Goal: Task Accomplishment & Management: Complete application form

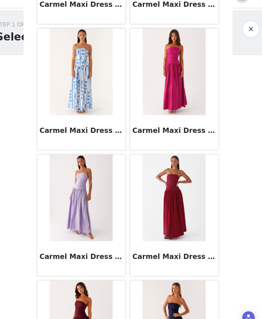
scroll to position [9024, 0]
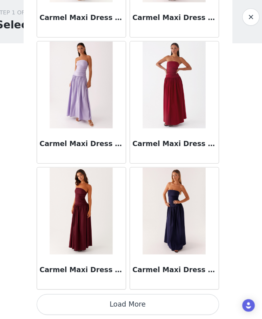
click at [156, 302] on button "Load More" at bounding box center [131, 305] width 168 height 19
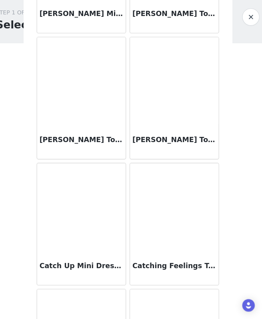
scroll to position [10184, 0]
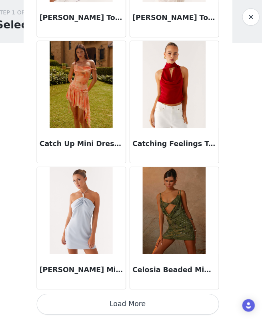
click at [151, 298] on button "Load More" at bounding box center [131, 305] width 168 height 19
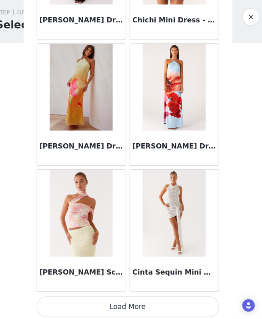
scroll to position [11344, 0]
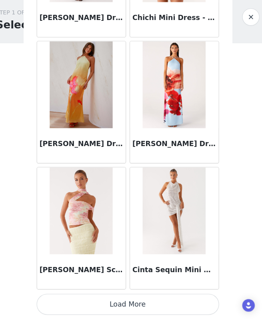
click at [93, 300] on button "Load More" at bounding box center [131, 305] width 168 height 19
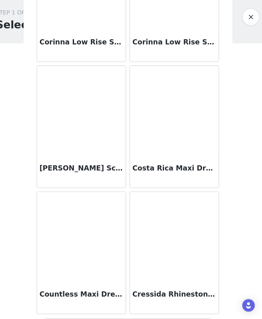
scroll to position [12504, 0]
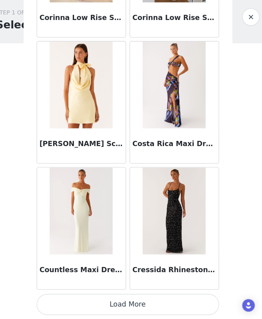
click at [110, 305] on button "Load More" at bounding box center [131, 305] width 168 height 19
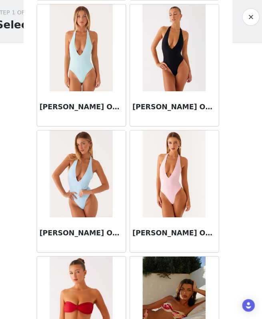
scroll to position [13664, 0]
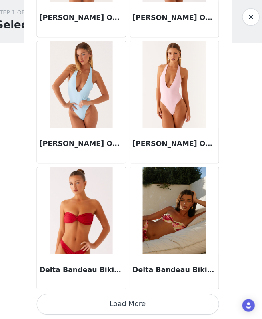
click at [124, 304] on button "Load More" at bounding box center [131, 305] width 168 height 19
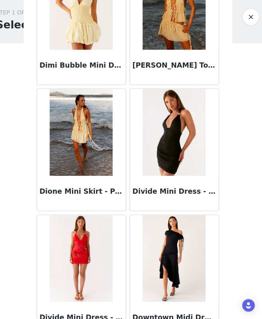
scroll to position [14823, 0]
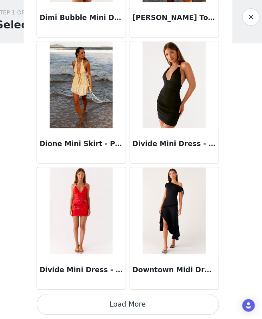
click at [136, 302] on button "Load More" at bounding box center [131, 305] width 168 height 19
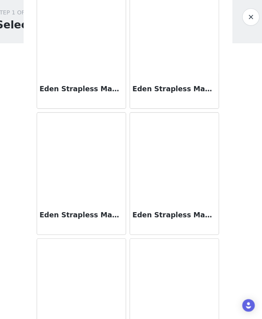
scroll to position [15983, 0]
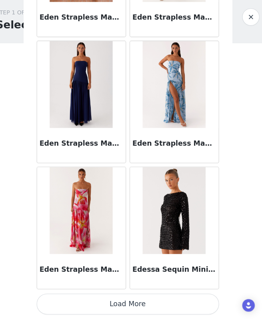
click at [142, 306] on button "Load More" at bounding box center [131, 305] width 168 height 19
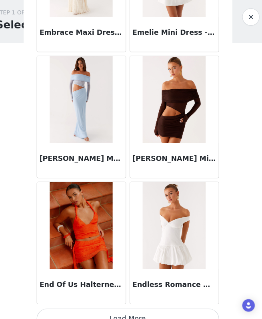
scroll to position [17143, 0]
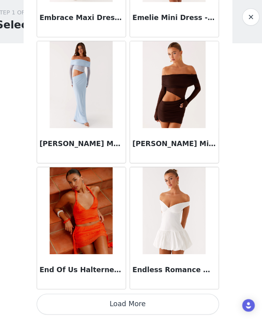
click at [148, 306] on button "Load More" at bounding box center [131, 305] width 168 height 19
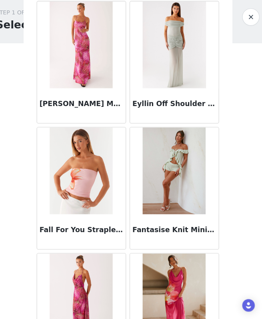
scroll to position [18303, 0]
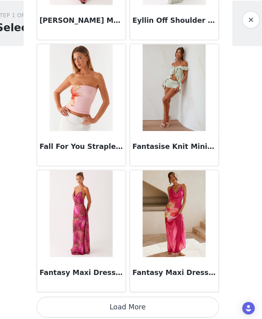
click at [151, 306] on button "Load More" at bounding box center [131, 305] width 168 height 19
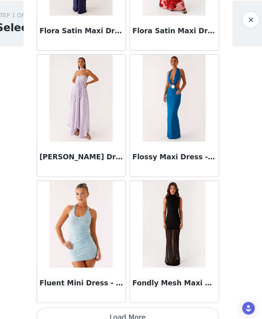
scroll to position [19463, 0]
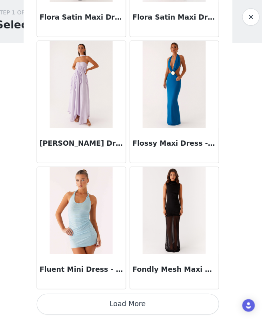
click at [152, 307] on button "Load More" at bounding box center [131, 305] width 168 height 19
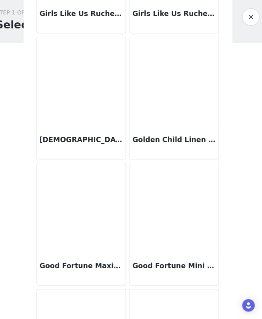
scroll to position [20623, 0]
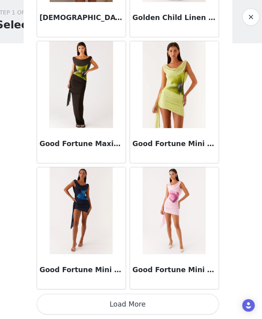
click at [145, 305] on button "Load More" at bounding box center [131, 305] width 168 height 19
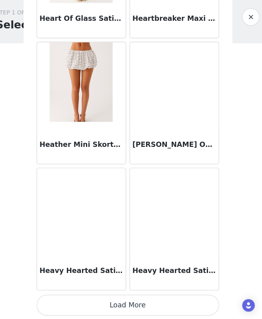
scroll to position [21783, 0]
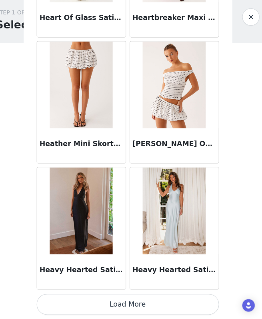
click at [158, 309] on button "Load More" at bounding box center [131, 305] width 168 height 19
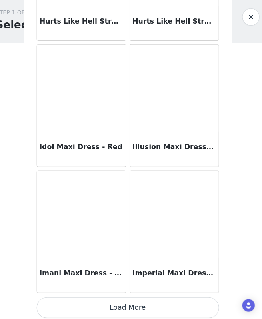
scroll to position [22942, 0]
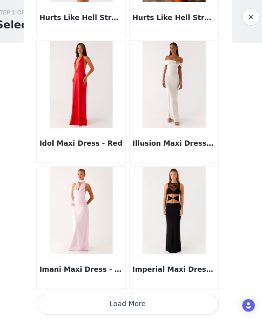
click at [160, 310] on button "Load More" at bounding box center [131, 305] width 168 height 19
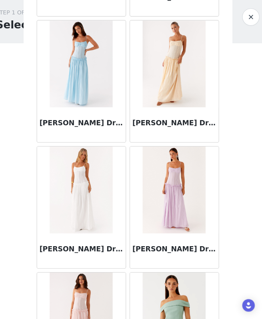
scroll to position [24102, 0]
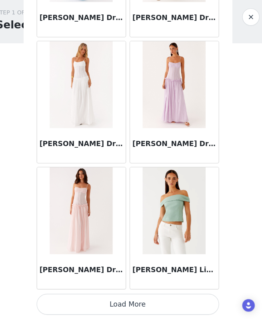
click at [156, 307] on button "Load More" at bounding box center [131, 305] width 168 height 19
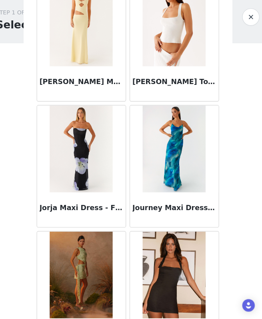
scroll to position [25262, 0]
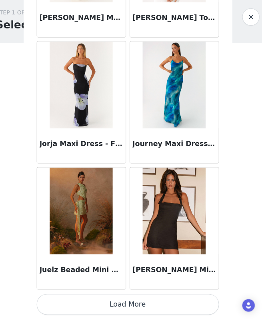
click at [164, 305] on button "Load More" at bounding box center [131, 305] width 168 height 19
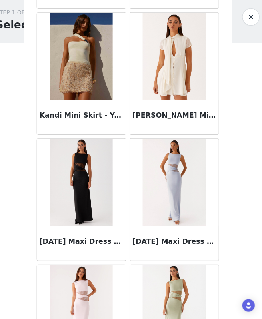
scroll to position [26422, 0]
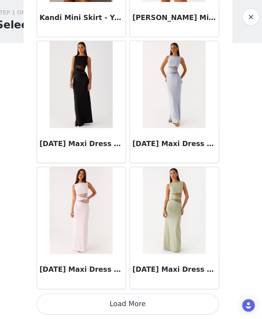
click at [164, 305] on button "Load More" at bounding box center [131, 305] width 168 height 19
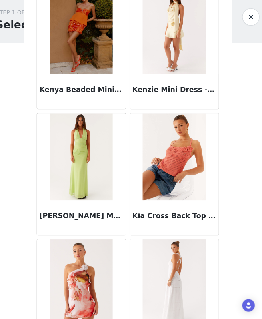
scroll to position [27582, 0]
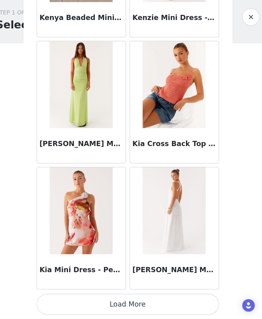
click at [162, 301] on button "Load More" at bounding box center [131, 305] width 168 height 19
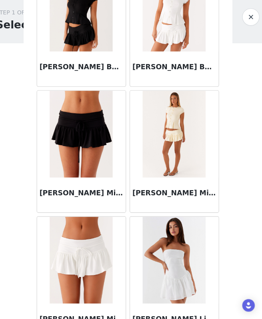
scroll to position [28742, 0]
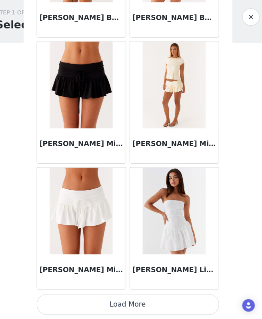
click at [163, 303] on button "Load More" at bounding box center [131, 305] width 168 height 19
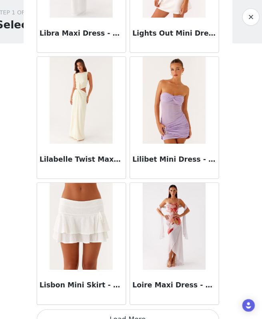
scroll to position [29902, 0]
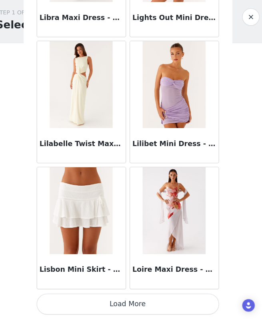
click at [169, 306] on button "Load More" at bounding box center [131, 305] width 168 height 19
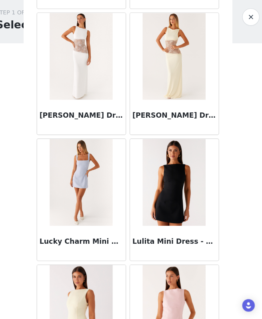
scroll to position [30979, 0]
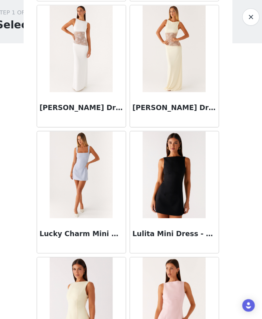
click at [170, 223] on img at bounding box center [174, 186] width 58 height 80
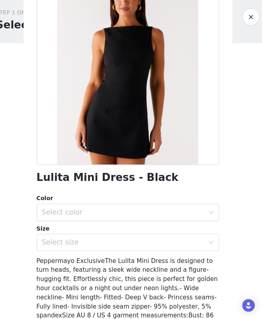
scroll to position [46, 0]
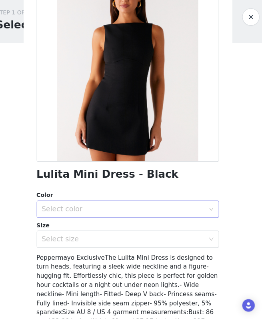
click at [139, 216] on div "Select color" at bounding box center [127, 218] width 150 height 8
click at [132, 238] on li "Black" at bounding box center [131, 235] width 168 height 13
click at [132, 249] on div "Select size" at bounding box center [127, 245] width 150 height 8
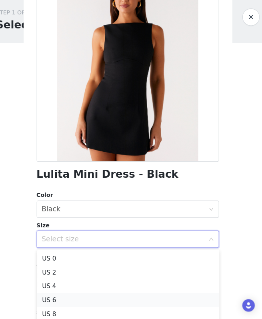
click at [124, 301] on li "US 6" at bounding box center [131, 301] width 168 height 13
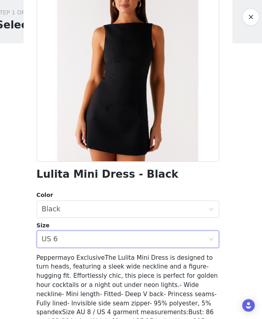
scroll to position [94, 0]
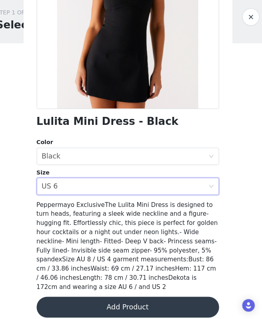
click at [128, 298] on button "Add Product" at bounding box center [131, 307] width 168 height 19
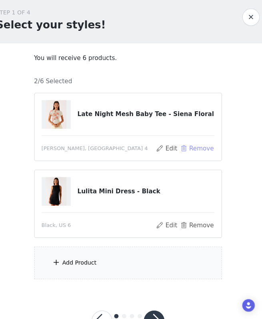
click at [189, 162] on button "Remove" at bounding box center [194, 162] width 32 height 10
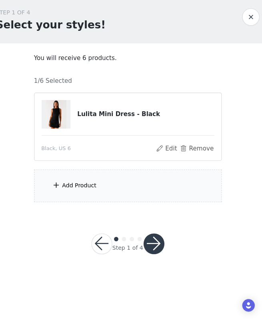
click at [166, 198] on div "Add Product" at bounding box center [131, 196] width 173 height 30
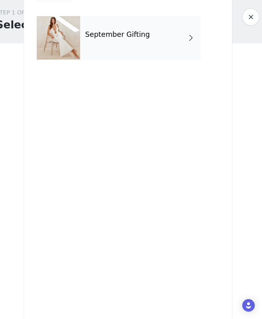
click at [172, 62] on div "September Gifting" at bounding box center [142, 60] width 111 height 40
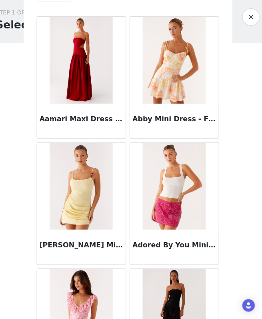
scroll to position [905, 0]
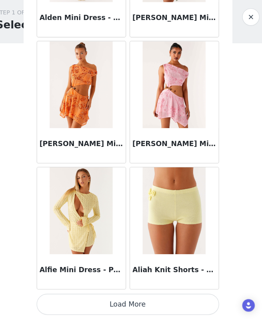
click at [144, 304] on button "Load More" at bounding box center [131, 305] width 168 height 19
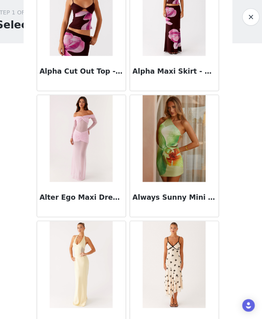
scroll to position [2065, 0]
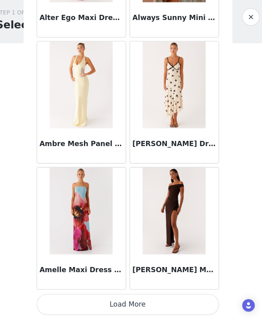
click at [137, 299] on button "Load More" at bounding box center [131, 305] width 168 height 19
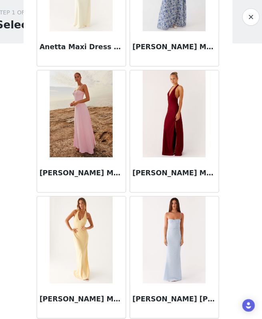
scroll to position [3225, 0]
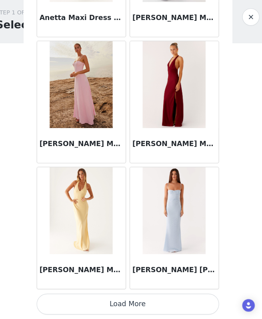
click at [138, 302] on button "Load More" at bounding box center [131, 305] width 168 height 19
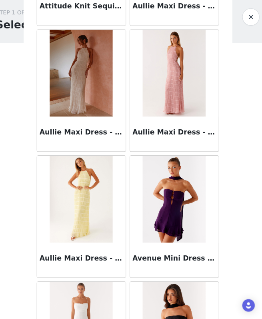
scroll to position [4385, 0]
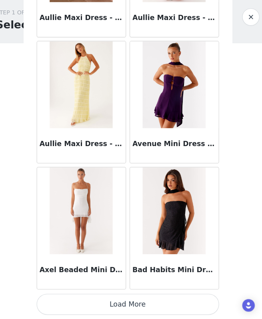
click at [136, 309] on button "Load More" at bounding box center [131, 305] width 168 height 19
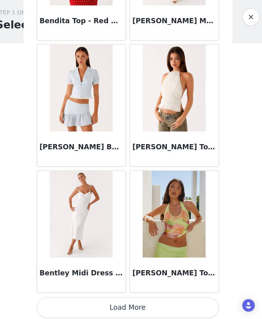
scroll to position [5545, 0]
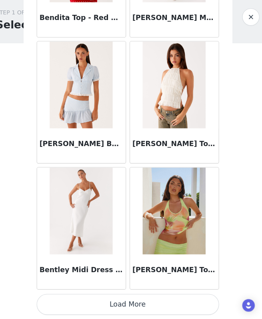
click at [136, 309] on button "Load More" at bounding box center [131, 305] width 168 height 19
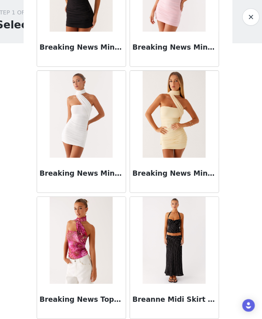
scroll to position [6704, 0]
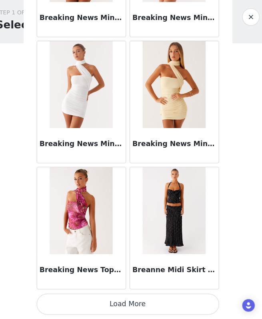
click at [136, 309] on button "Load More" at bounding box center [131, 305] width 168 height 19
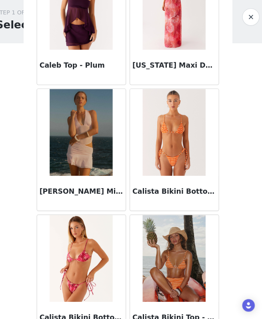
scroll to position [7864, 0]
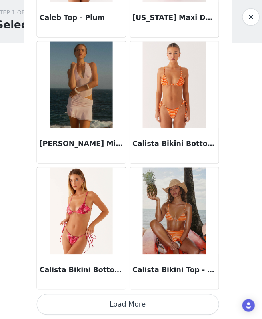
click at [136, 309] on button "Load More" at bounding box center [131, 305] width 168 height 19
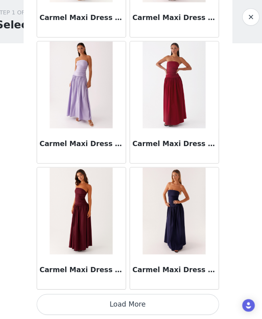
click at [136, 309] on button "Load More" at bounding box center [131, 305] width 168 height 19
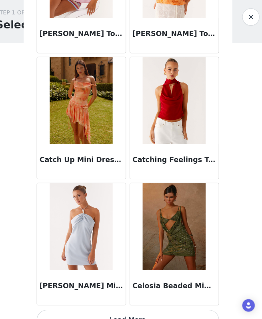
scroll to position [10184, 0]
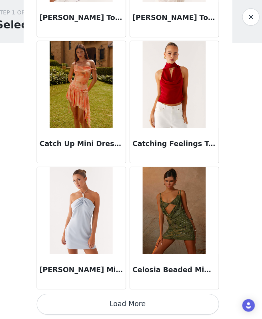
click at [136, 309] on button "Load More" at bounding box center [131, 305] width 168 height 19
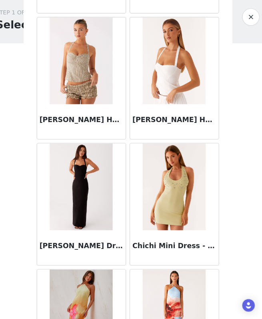
scroll to position [11344, 0]
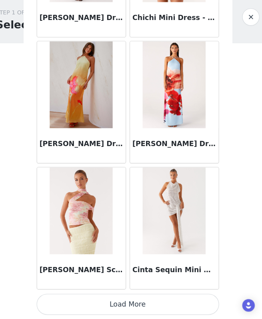
click at [136, 309] on button "Load More" at bounding box center [131, 305] width 168 height 19
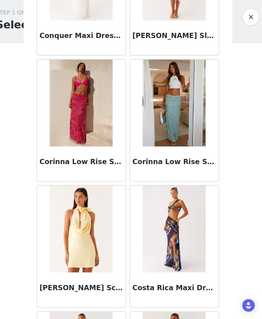
scroll to position [12504, 0]
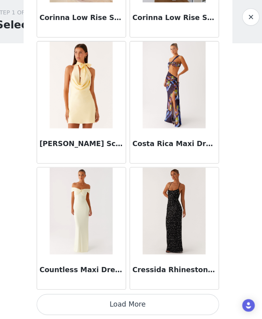
click at [137, 304] on button "Load More" at bounding box center [131, 305] width 168 height 19
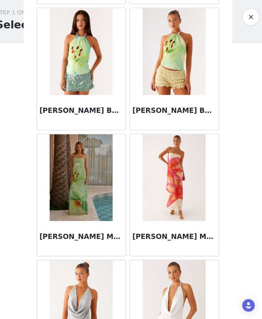
scroll to position [13664, 0]
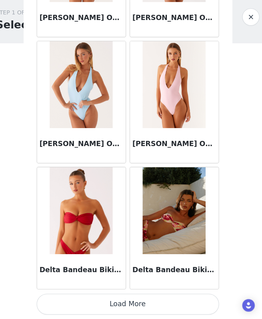
click at [137, 304] on button "Load More" at bounding box center [131, 305] width 168 height 19
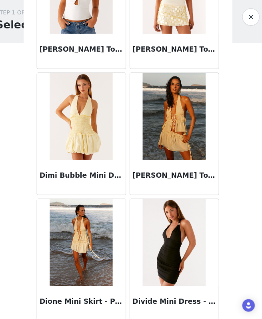
scroll to position [14823, 0]
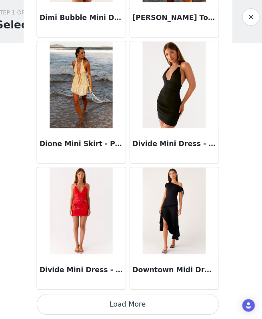
click at [138, 304] on button "Load More" at bounding box center [131, 305] width 168 height 19
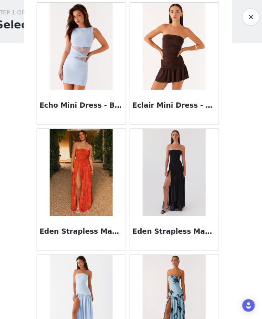
scroll to position [15983, 0]
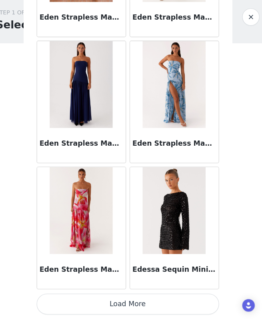
click at [138, 304] on button "Load More" at bounding box center [131, 305] width 168 height 19
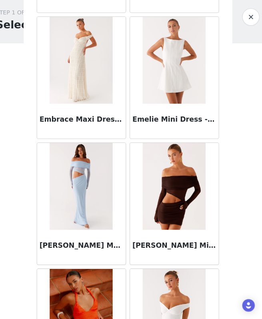
scroll to position [17143, 0]
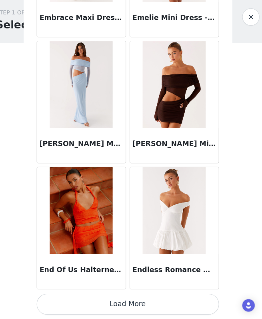
click at [137, 303] on button "Load More" at bounding box center [131, 305] width 168 height 19
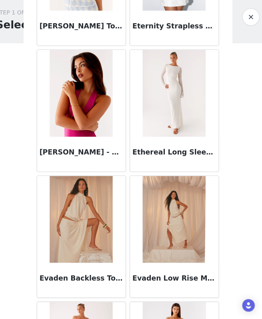
scroll to position [18303, 0]
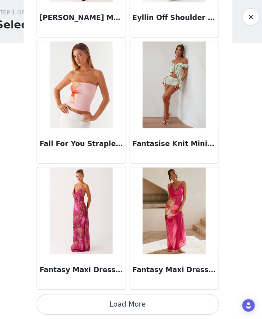
click at [137, 303] on button "Load More" at bounding box center [131, 305] width 168 height 19
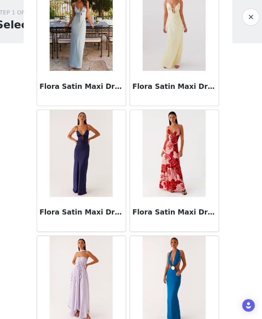
scroll to position [19463, 0]
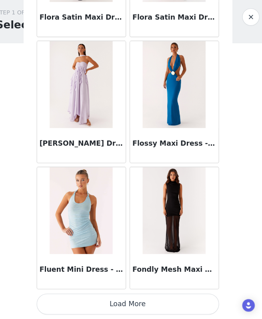
click at [138, 303] on button "Load More" at bounding box center [131, 305] width 168 height 19
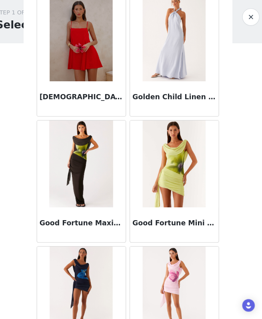
scroll to position [20623, 0]
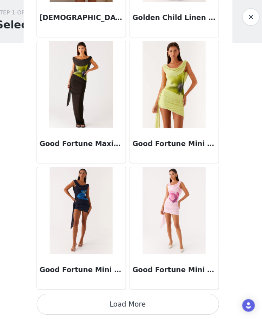
click at [136, 302] on button "Load More" at bounding box center [131, 305] width 168 height 19
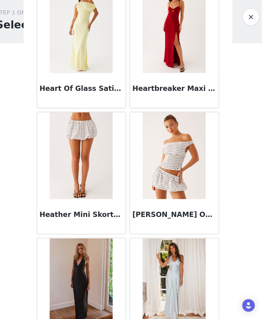
scroll to position [21783, 0]
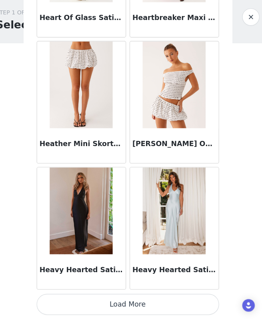
click at [134, 304] on button "Load More" at bounding box center [131, 305] width 168 height 19
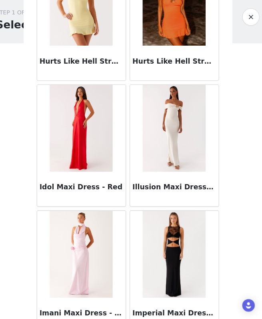
scroll to position [22942, 0]
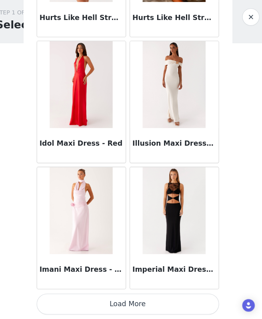
click at [133, 305] on button "Load More" at bounding box center [131, 305] width 168 height 19
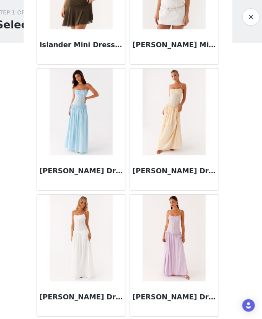
scroll to position [24102, 0]
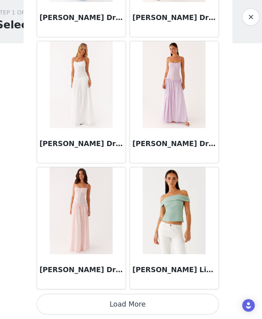
click at [135, 301] on button "Load More" at bounding box center [131, 305] width 168 height 19
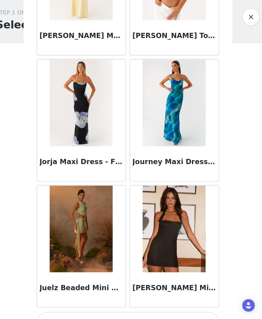
scroll to position [25262, 0]
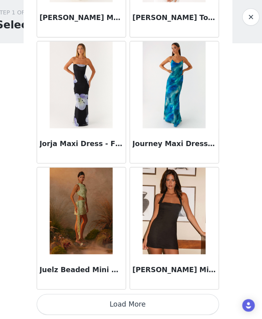
click at [136, 306] on button "Load More" at bounding box center [131, 305] width 168 height 19
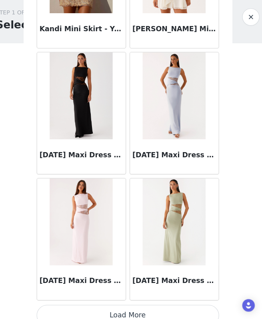
scroll to position [26422, 0]
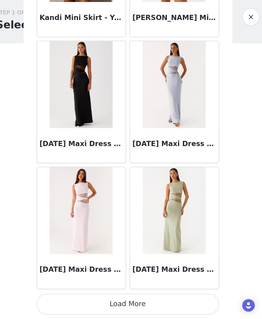
click at [135, 305] on button "Load More" at bounding box center [131, 305] width 168 height 19
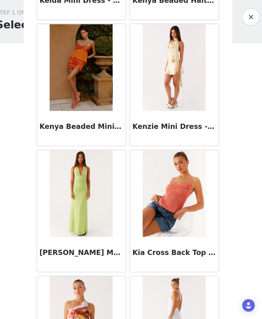
scroll to position [27582, 0]
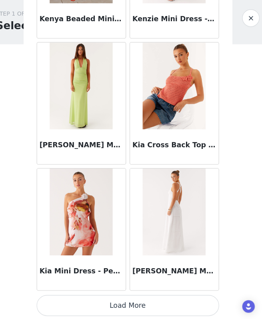
click at [149, 306] on button "Load More" at bounding box center [131, 305] width 168 height 19
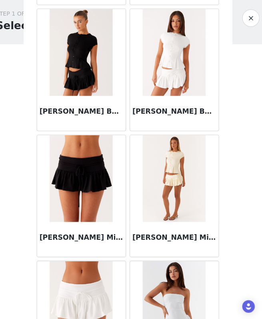
scroll to position [28742, 0]
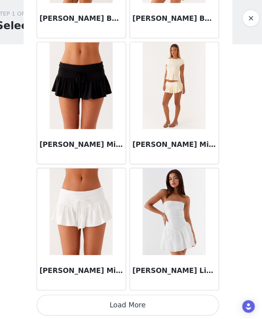
click at [141, 305] on button "Load More" at bounding box center [131, 305] width 168 height 19
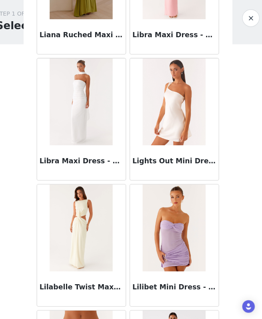
scroll to position [29902, 0]
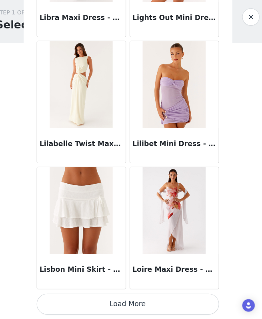
click at [146, 304] on button "Load More" at bounding box center [131, 305] width 168 height 19
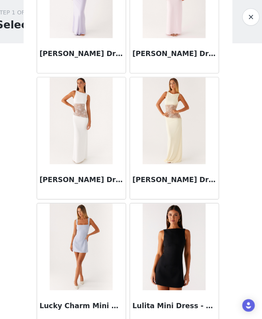
scroll to position [31061, 0]
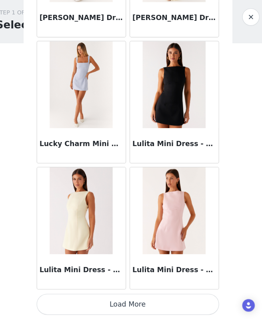
click at [146, 304] on button "Load More" at bounding box center [131, 305] width 168 height 19
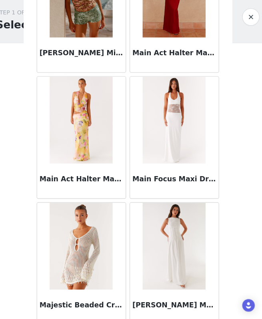
scroll to position [32221, 0]
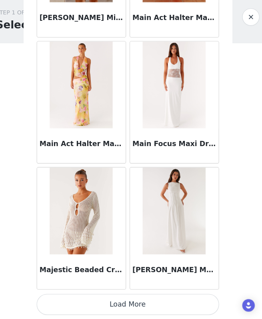
click at [141, 302] on button "Load More" at bounding box center [131, 305] width 168 height 19
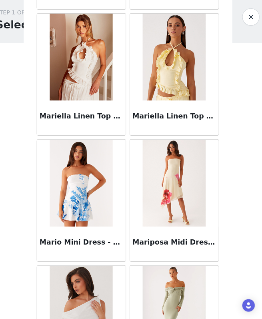
scroll to position [33381, 0]
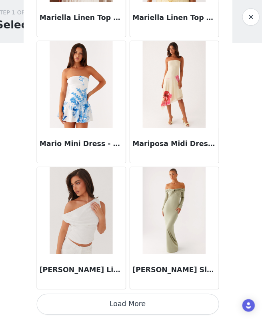
click at [144, 308] on button "Load More" at bounding box center [131, 305] width 168 height 19
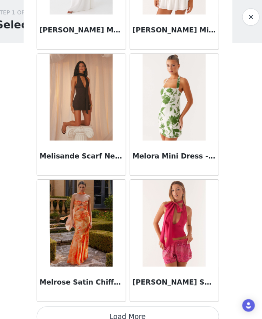
scroll to position [34541, 0]
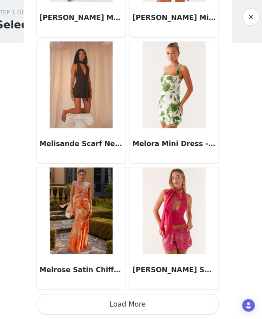
click at [127, 307] on button "Load More" at bounding box center [131, 305] width 168 height 19
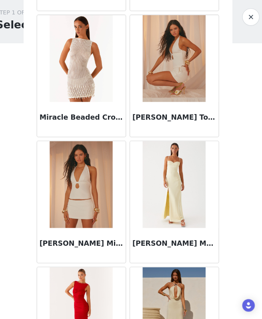
scroll to position [35701, 0]
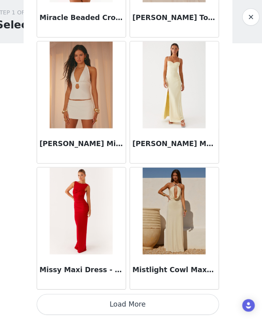
click at [143, 307] on button "Load More" at bounding box center [131, 305] width 168 height 19
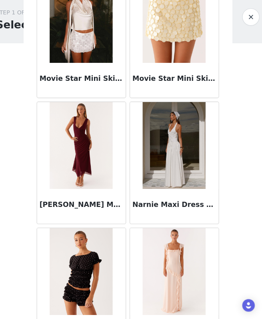
scroll to position [36861, 0]
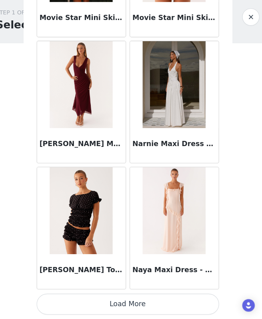
click at [142, 307] on button "Load More" at bounding box center [131, 305] width 168 height 19
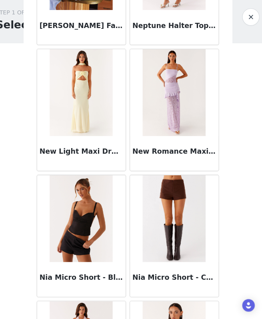
scroll to position [37203, 0]
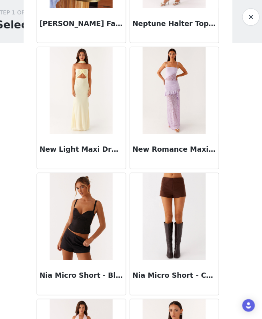
click at [179, 254] on img at bounding box center [174, 224] width 58 height 80
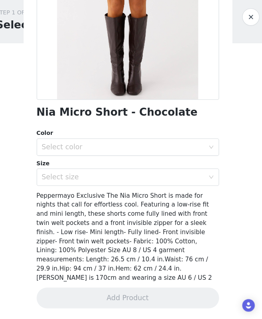
scroll to position [94, 0]
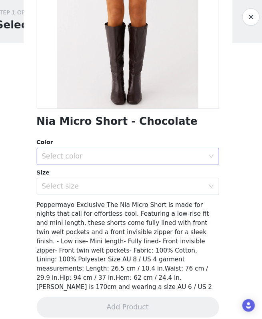
click at [142, 170] on div "Select color" at bounding box center [127, 169] width 150 height 8
click at [142, 187] on li "Chocolate" at bounding box center [131, 186] width 168 height 13
click at [139, 200] on div "Select size" at bounding box center [127, 197] width 150 height 8
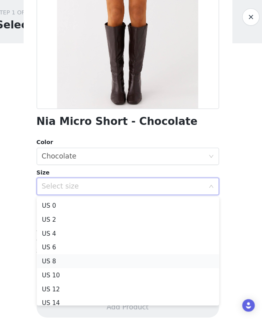
click at [116, 267] on li "US 8" at bounding box center [131, 265] width 168 height 13
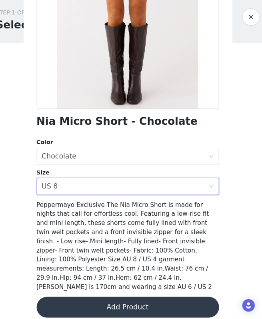
click at [126, 298] on button "Add Product" at bounding box center [131, 307] width 168 height 19
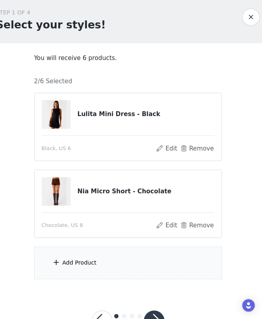
click at [127, 275] on div "Add Product" at bounding box center [131, 267] width 173 height 30
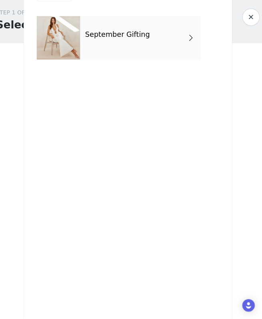
click at [168, 61] on div "September Gifting" at bounding box center [142, 60] width 111 height 40
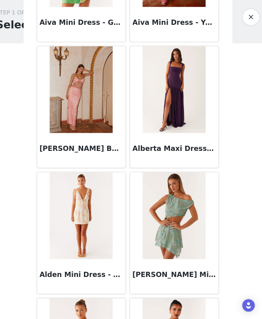
scroll to position [905, 0]
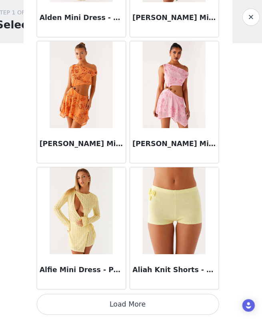
click at [122, 306] on button "Load More" at bounding box center [131, 305] width 168 height 19
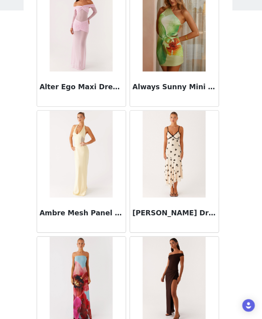
scroll to position [2065, 0]
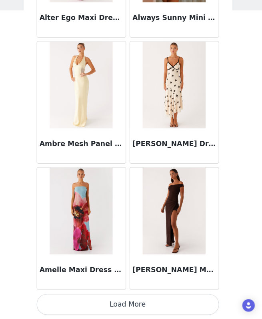
click at [122, 306] on button "Load More" at bounding box center [131, 305] width 168 height 19
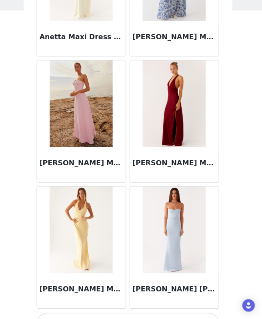
scroll to position [3225, 0]
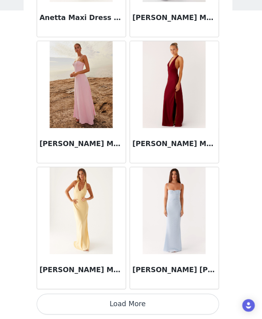
click at [122, 303] on button "Load More" at bounding box center [131, 305] width 168 height 19
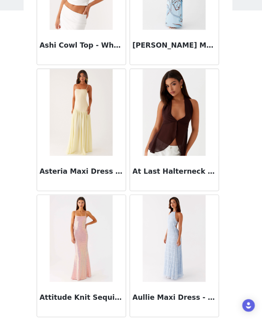
scroll to position [4385, 0]
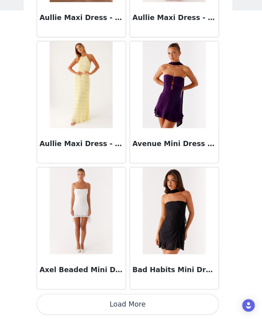
click at [122, 303] on button "Load More" at bounding box center [131, 305] width 168 height 19
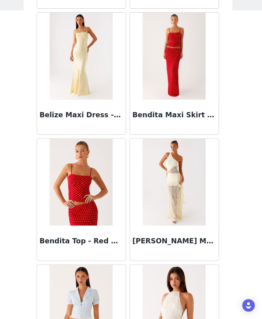
scroll to position [5545, 0]
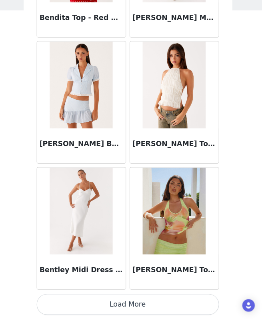
click at [122, 303] on button "Load More" at bounding box center [131, 305] width 168 height 19
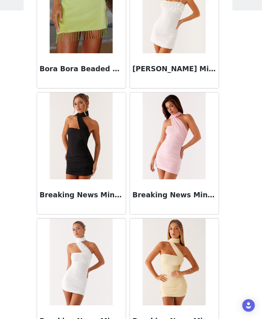
scroll to position [6704, 0]
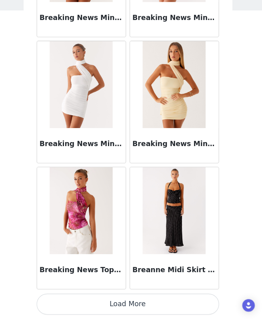
click at [122, 303] on button "Load More" at bounding box center [131, 305] width 168 height 19
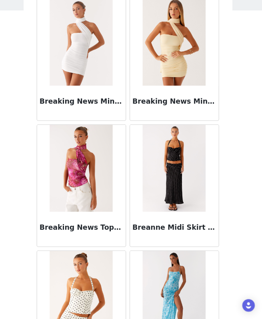
scroll to position [6743, 0]
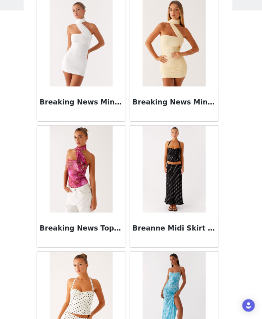
click at [163, 196] on img at bounding box center [174, 181] width 58 height 80
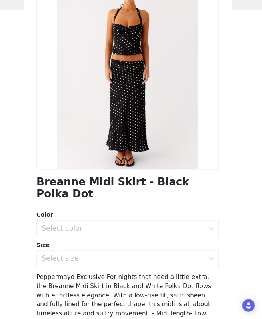
scroll to position [49, 0]
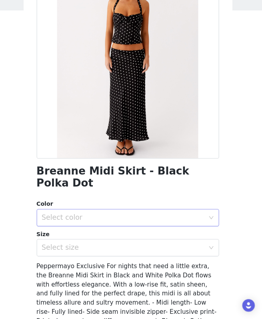
click at [90, 222] on div "Select color" at bounding box center [127, 226] width 150 height 8
click at [91, 229] on li "Black Polka Dot" at bounding box center [131, 232] width 168 height 13
click at [92, 249] on div "Select size" at bounding box center [127, 253] width 150 height 8
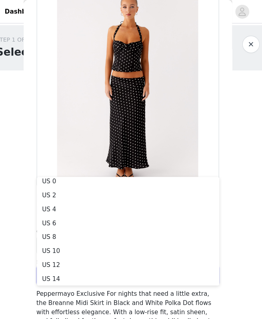
scroll to position [2, 0]
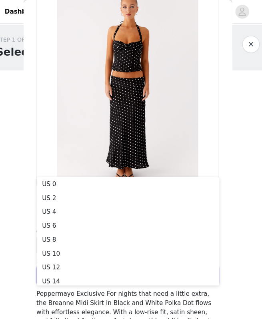
click at [246, 42] on button "button" at bounding box center [244, 41] width 16 height 16
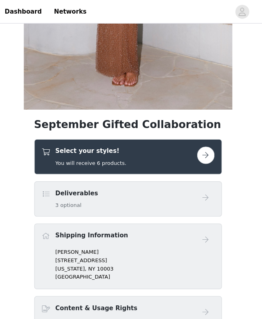
scroll to position [208, 0]
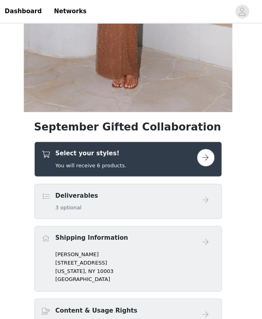
click at [200, 147] on button "button" at bounding box center [203, 145] width 16 height 16
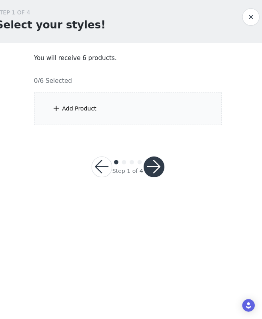
click at [87, 126] on div "Add Product" at bounding box center [87, 125] width 32 height 8
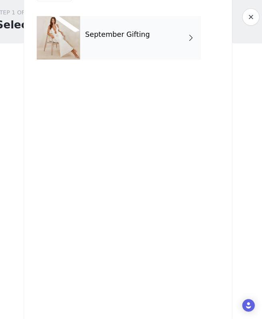
click at [151, 73] on div "September Gifting" at bounding box center [142, 60] width 111 height 40
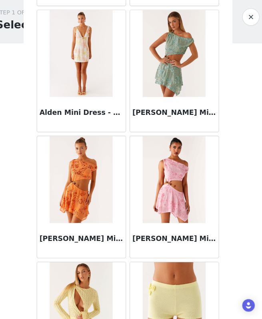
scroll to position [905, 0]
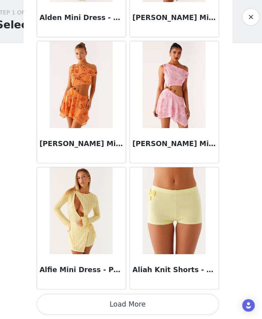
click at [141, 312] on button "Load More" at bounding box center [131, 305] width 168 height 19
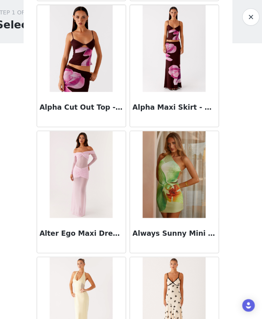
scroll to position [2065, 0]
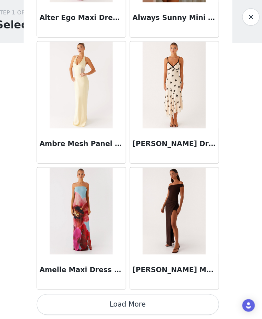
click at [154, 306] on button "Load More" at bounding box center [131, 305] width 168 height 19
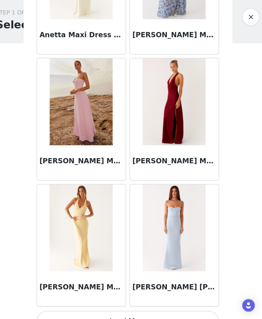
scroll to position [3225, 0]
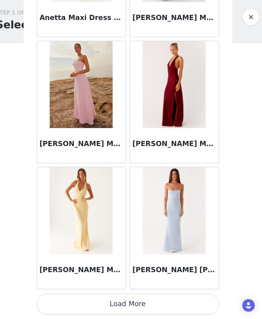
click at [157, 306] on button "Load More" at bounding box center [131, 305] width 168 height 19
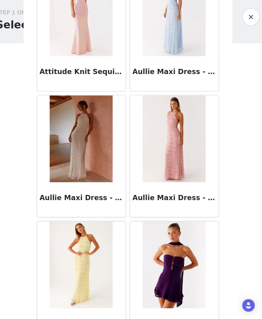
scroll to position [4385, 0]
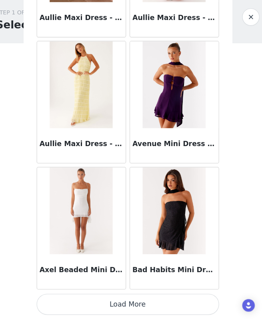
click at [153, 306] on button "Load More" at bounding box center [131, 305] width 168 height 19
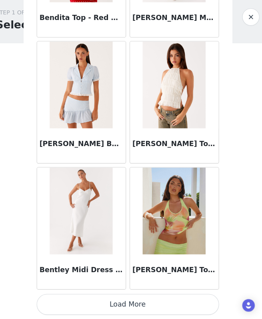
click at [152, 304] on button "Load More" at bounding box center [131, 305] width 168 height 19
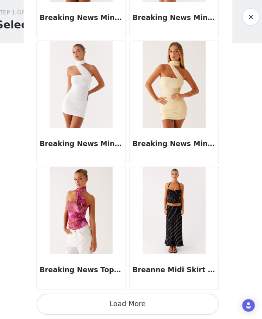
click at [152, 304] on button "Load More" at bounding box center [131, 305] width 168 height 19
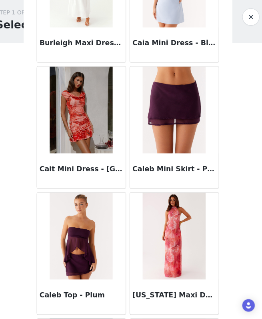
scroll to position [7864, 0]
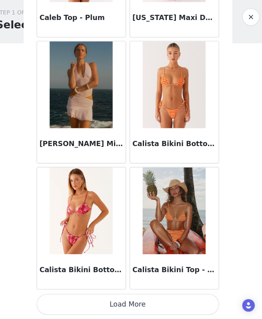
click at [152, 304] on button "Load More" at bounding box center [131, 305] width 168 height 19
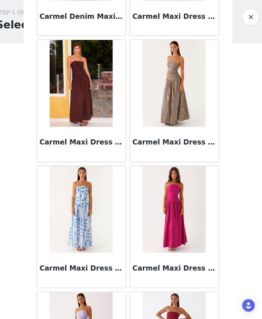
scroll to position [9024, 0]
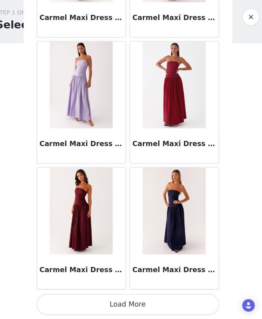
click at [140, 307] on button "Load More" at bounding box center [131, 305] width 168 height 19
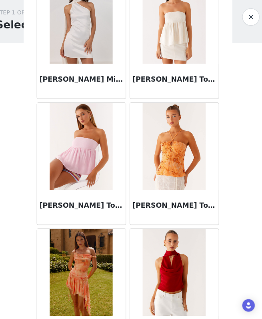
scroll to position [10184, 0]
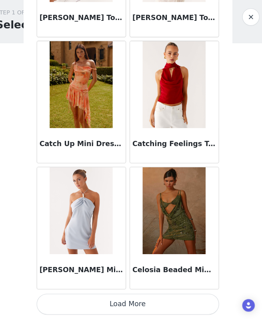
click at [136, 301] on button "Load More" at bounding box center [131, 305] width 168 height 19
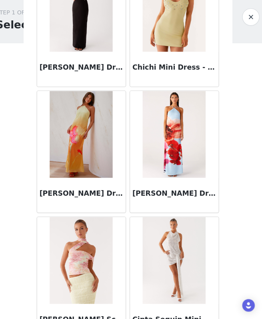
scroll to position [11344, 0]
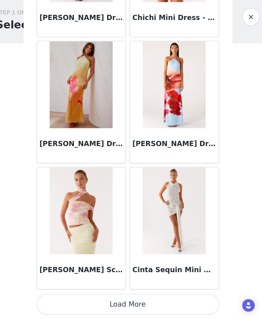
click at [135, 302] on button "Load More" at bounding box center [131, 305] width 168 height 19
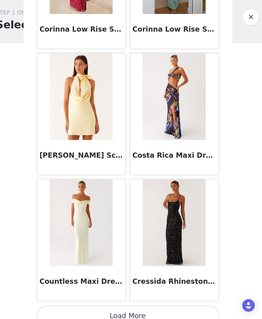
scroll to position [12504, 0]
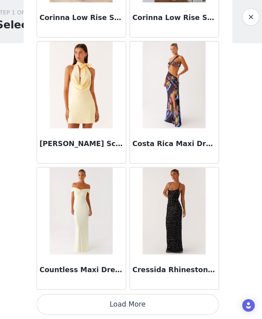
click at [135, 302] on button "Load More" at bounding box center [131, 305] width 168 height 19
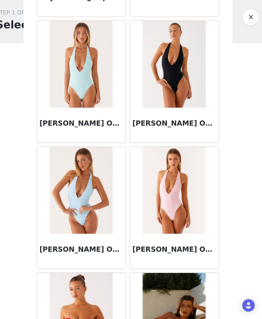
scroll to position [13664, 0]
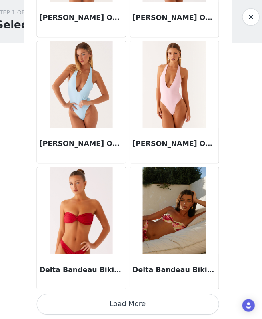
click at [144, 305] on button "Load More" at bounding box center [131, 305] width 168 height 19
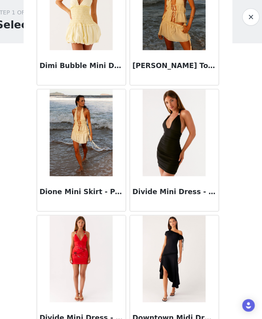
scroll to position [14823, 0]
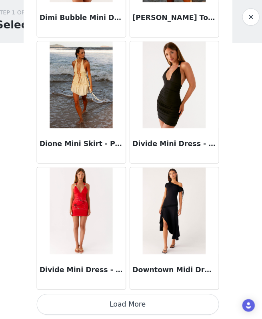
click at [134, 309] on button "Load More" at bounding box center [131, 305] width 168 height 19
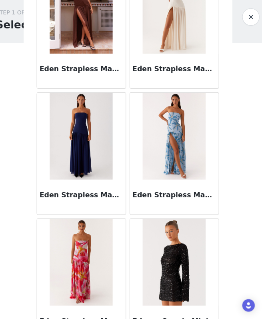
scroll to position [15983, 0]
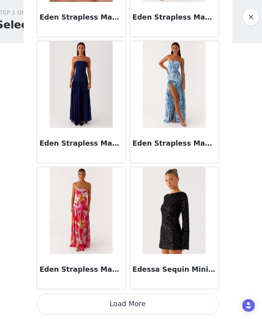
click at [142, 302] on button "Load More" at bounding box center [131, 305] width 168 height 19
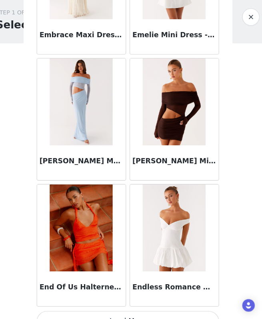
scroll to position [17143, 0]
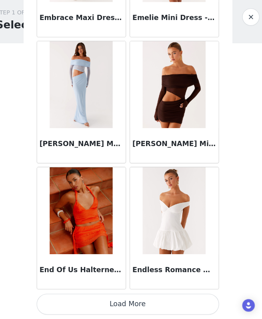
click at [146, 304] on button "Load More" at bounding box center [131, 305] width 168 height 19
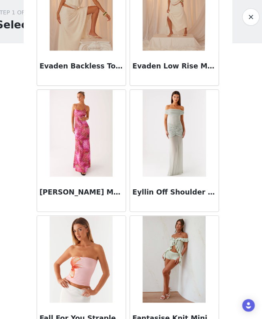
scroll to position [18303, 0]
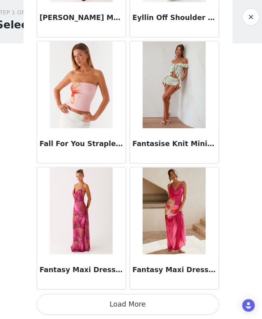
click at [143, 307] on button "Load More" at bounding box center [131, 305] width 168 height 19
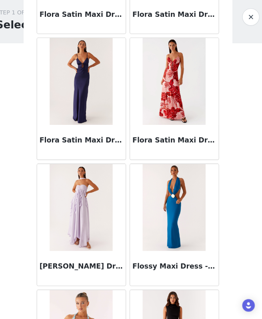
scroll to position [19463, 0]
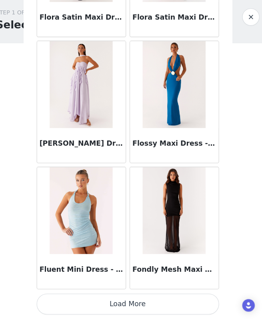
click at [152, 300] on button "Load More" at bounding box center [131, 305] width 168 height 19
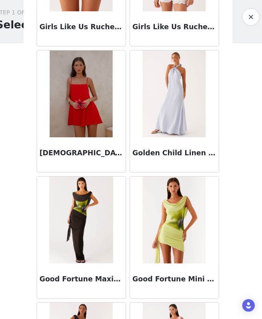
scroll to position [20623, 0]
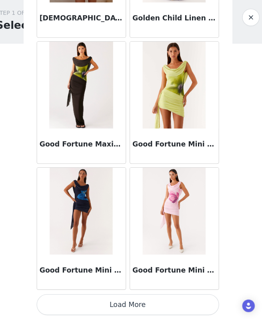
click at [132, 302] on button "Load More" at bounding box center [131, 305] width 168 height 19
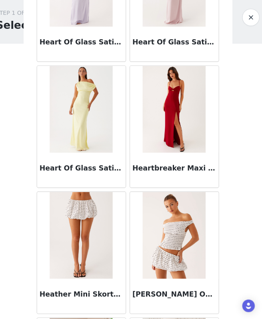
scroll to position [21783, 0]
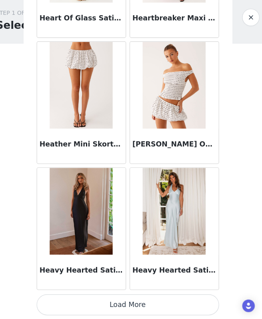
click at [130, 304] on button "Load More" at bounding box center [131, 305] width 168 height 19
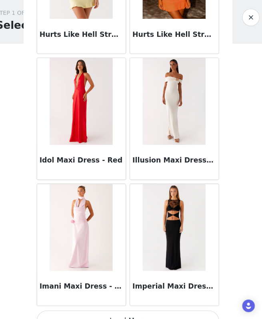
scroll to position [22942, 0]
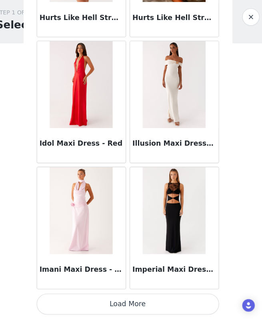
click at [152, 308] on button "Load More" at bounding box center [131, 305] width 168 height 19
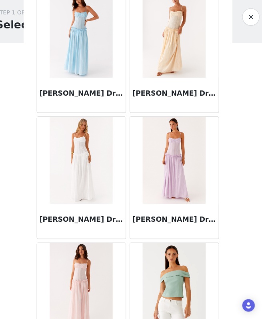
scroll to position [24102, 0]
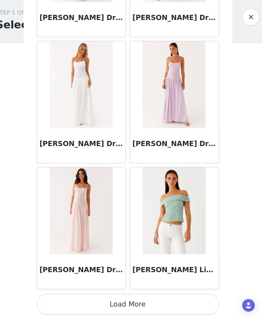
click at [142, 303] on button "Load More" at bounding box center [131, 305] width 168 height 19
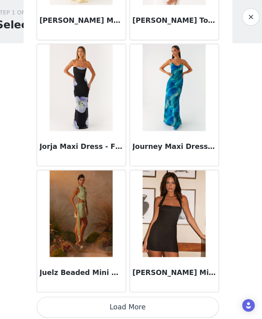
scroll to position [25262, 0]
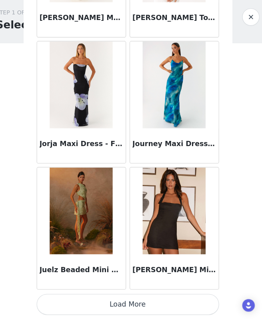
click at [142, 301] on button "Load More" at bounding box center [131, 305] width 168 height 19
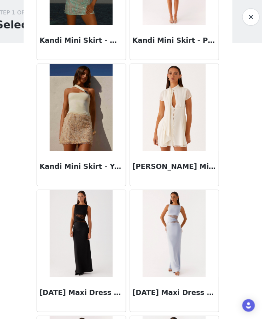
scroll to position [26422, 0]
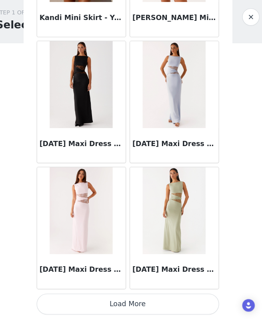
click at [142, 301] on button "Load More" at bounding box center [131, 305] width 168 height 19
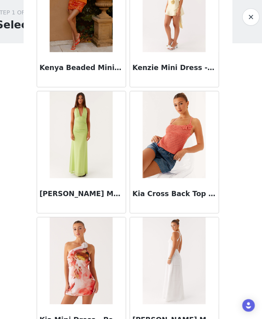
scroll to position [27582, 0]
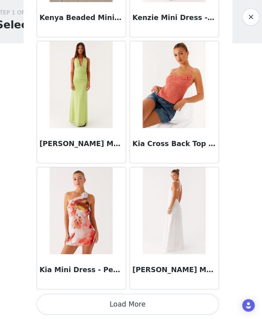
click at [143, 308] on button "Load More" at bounding box center [131, 305] width 168 height 19
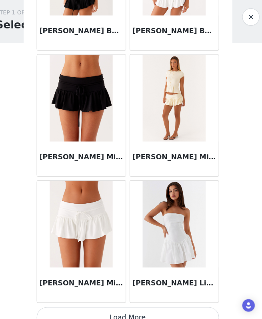
scroll to position [28742, 0]
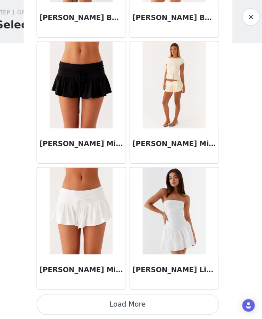
click at [146, 307] on button "Load More" at bounding box center [131, 305] width 168 height 19
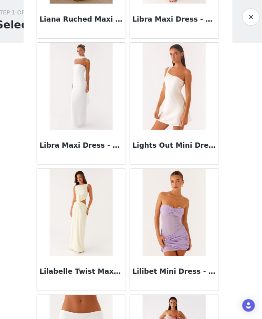
scroll to position [29902, 0]
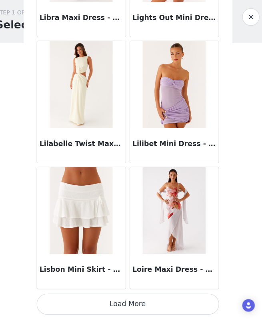
click at [146, 308] on button "Load More" at bounding box center [131, 305] width 168 height 19
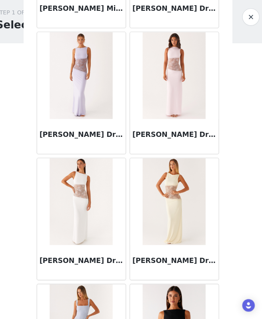
scroll to position [31031, 0]
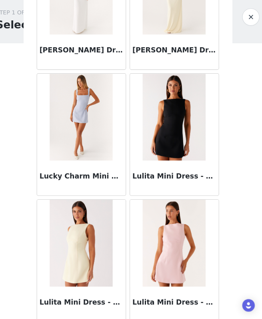
click at [164, 189] on h3 "Lulita Mini Dress - Black" at bounding box center [174, 188] width 77 height 10
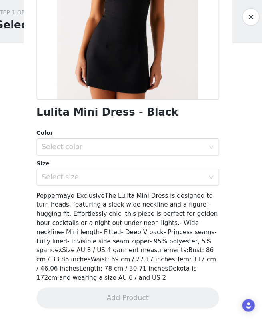
scroll to position [94, 0]
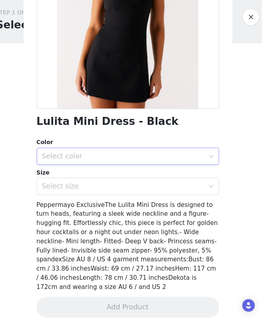
click at [169, 170] on div "Select color" at bounding box center [127, 169] width 150 height 8
click at [158, 188] on li "Black" at bounding box center [131, 186] width 168 height 13
click at [158, 198] on div "Select size" at bounding box center [127, 197] width 150 height 8
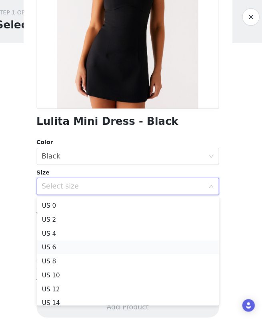
click at [128, 253] on li "US 6" at bounding box center [131, 252] width 168 height 13
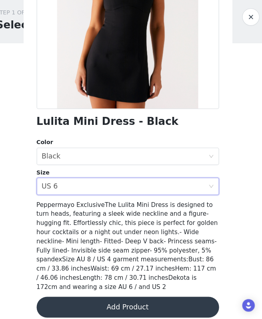
click at [128, 298] on button "Add Product" at bounding box center [131, 307] width 168 height 19
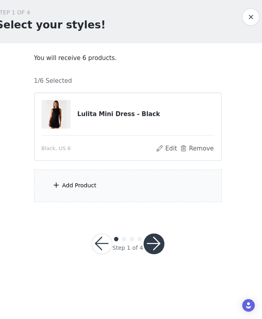
click at [152, 193] on div "Add Product" at bounding box center [131, 196] width 173 height 30
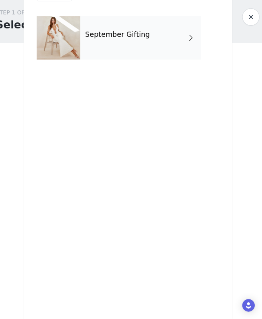
click at [179, 72] on div "September Gifting" at bounding box center [142, 60] width 111 height 40
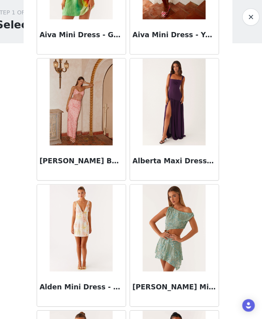
scroll to position [905, 0]
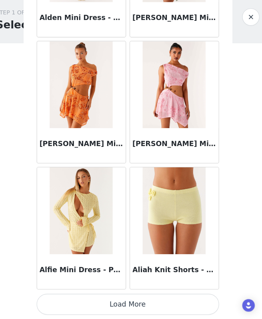
click at [128, 307] on button "Load More" at bounding box center [131, 305] width 168 height 19
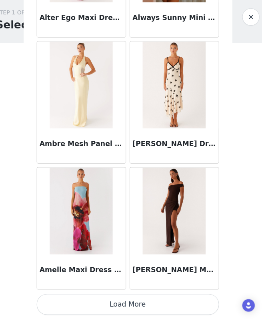
click at [128, 307] on button "Load More" at bounding box center [131, 305] width 168 height 19
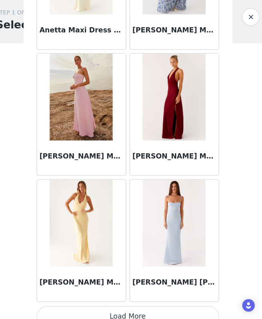
scroll to position [3225, 0]
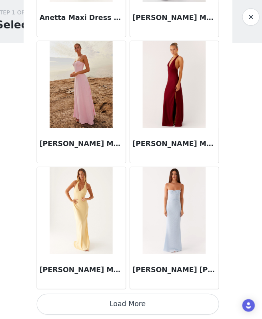
click at [128, 307] on button "Load More" at bounding box center [131, 305] width 168 height 19
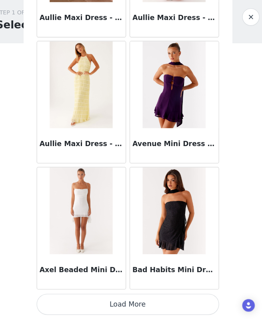
click at [128, 307] on button "Load More" at bounding box center [131, 305] width 168 height 19
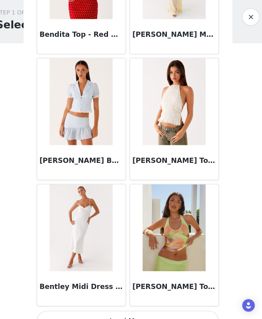
scroll to position [5545, 0]
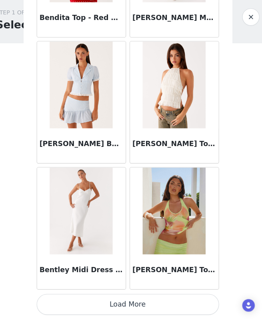
click at [128, 308] on button "Load More" at bounding box center [131, 305] width 168 height 19
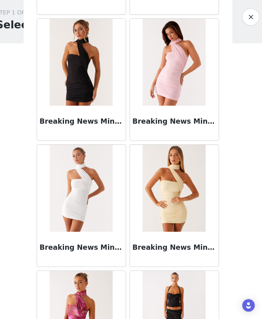
scroll to position [6704, 0]
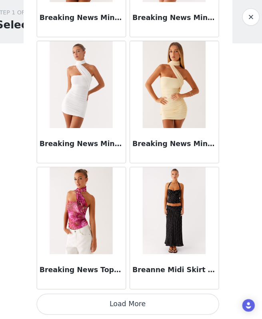
click at [127, 307] on button "Load More" at bounding box center [131, 305] width 168 height 19
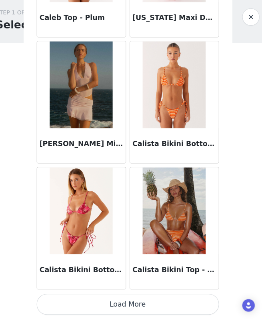
click at [126, 307] on button "Load More" at bounding box center [131, 305] width 168 height 19
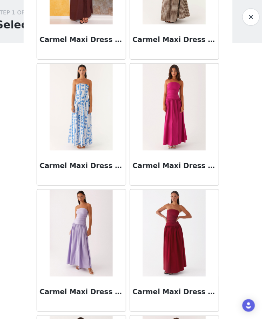
scroll to position [9024, 0]
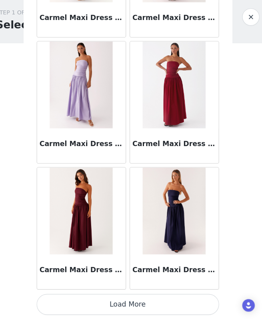
click at [126, 307] on button "Load More" at bounding box center [131, 305] width 168 height 19
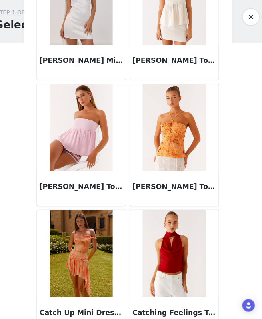
scroll to position [10184, 0]
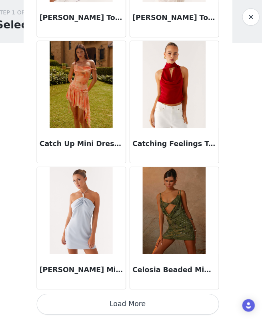
click at [126, 307] on button "Load More" at bounding box center [131, 305] width 168 height 19
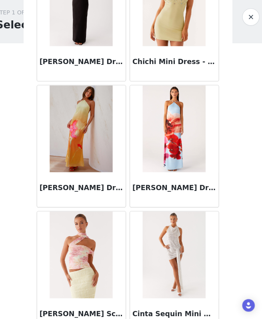
scroll to position [11344, 0]
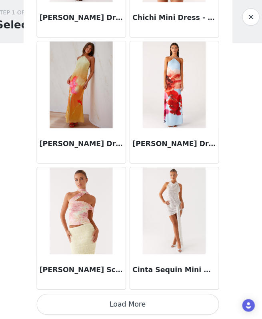
click at [126, 307] on button "Load More" at bounding box center [131, 305] width 168 height 19
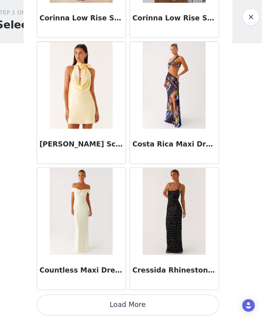
scroll to position [12504, 0]
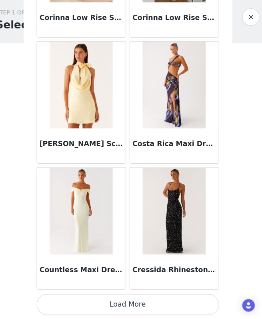
click at [126, 307] on button "Load More" at bounding box center [131, 305] width 168 height 19
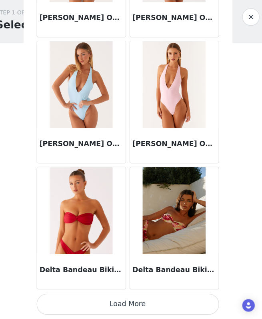
click at [126, 307] on button "Load More" at bounding box center [131, 305] width 168 height 19
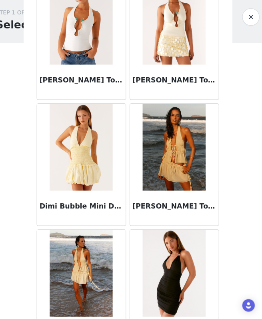
scroll to position [14823, 0]
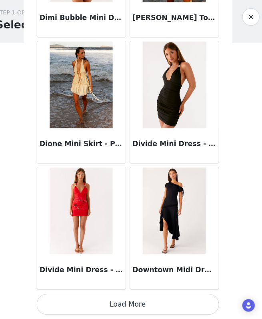
click at [127, 307] on button "Load More" at bounding box center [131, 305] width 168 height 19
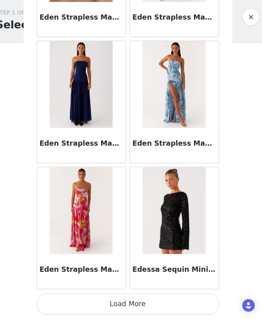
click at [127, 307] on button "Load More" at bounding box center [131, 305] width 168 height 19
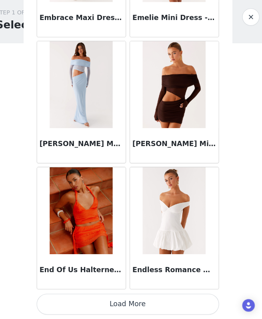
click at [127, 307] on button "Load More" at bounding box center [131, 305] width 168 height 19
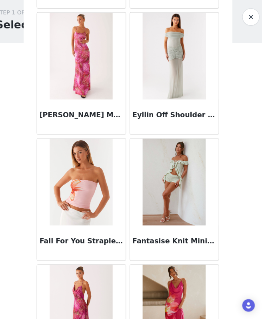
scroll to position [18303, 0]
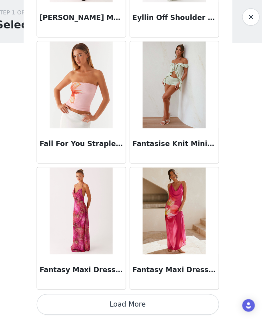
click at [127, 307] on button "Load More" at bounding box center [131, 305] width 168 height 19
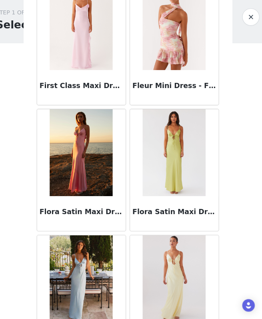
scroll to position [19463, 0]
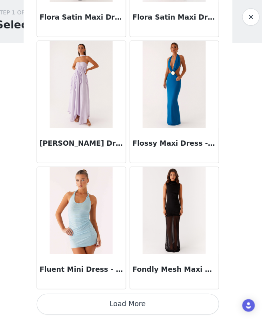
click at [127, 307] on button "Load More" at bounding box center [131, 305] width 168 height 19
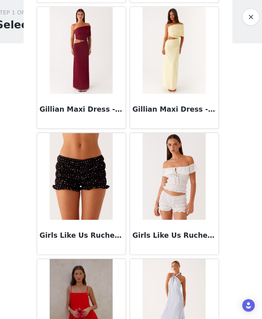
scroll to position [20623, 0]
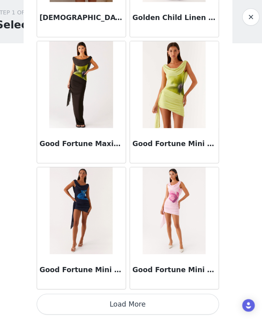
click at [127, 307] on button "Load More" at bounding box center [131, 305] width 168 height 19
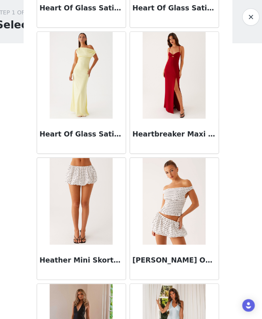
scroll to position [21783, 0]
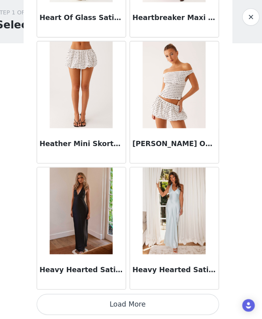
click at [128, 307] on button "Load More" at bounding box center [131, 305] width 168 height 19
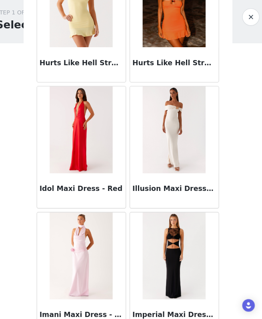
scroll to position [22942, 0]
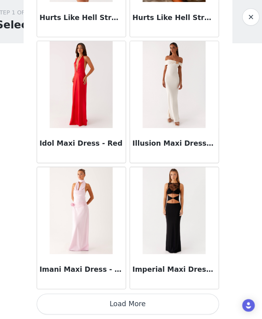
click at [128, 304] on button "Load More" at bounding box center [131, 305] width 168 height 19
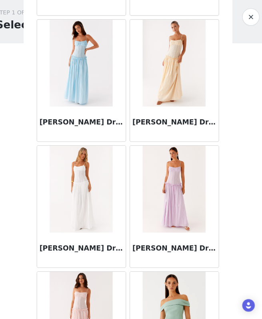
scroll to position [24102, 0]
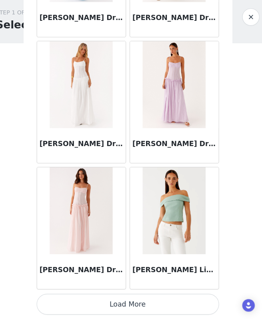
click at [128, 307] on button "Load More" at bounding box center [131, 305] width 168 height 19
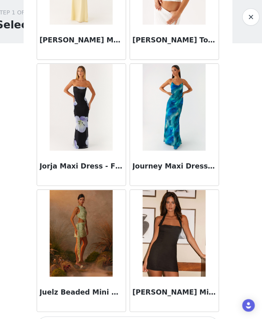
scroll to position [25262, 0]
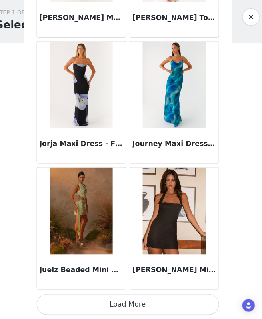
click at [128, 308] on button "Load More" at bounding box center [131, 305] width 168 height 19
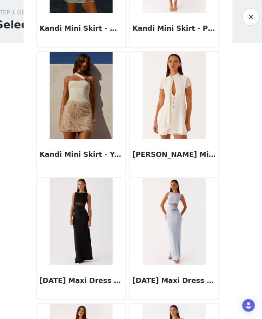
scroll to position [26422, 0]
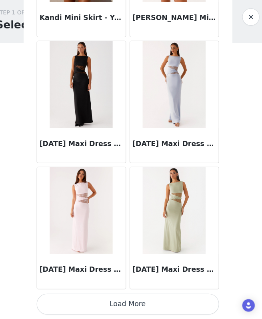
click at [128, 306] on button "Load More" at bounding box center [131, 305] width 168 height 19
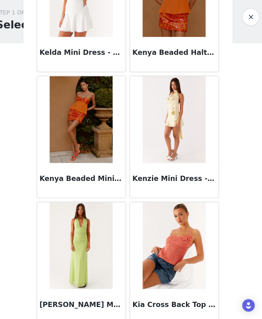
scroll to position [27582, 0]
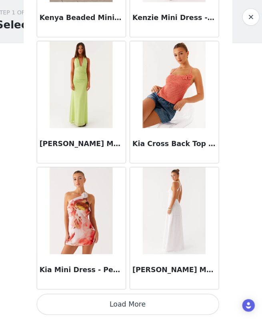
click at [128, 306] on button "Load More" at bounding box center [131, 305] width 168 height 19
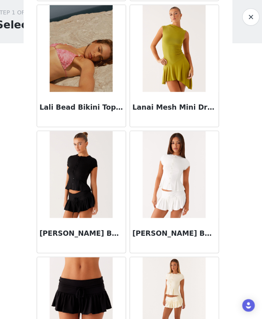
scroll to position [28742, 0]
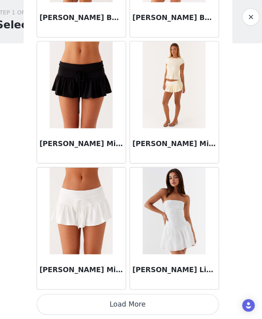
click at [131, 308] on button "Load More" at bounding box center [131, 305] width 168 height 19
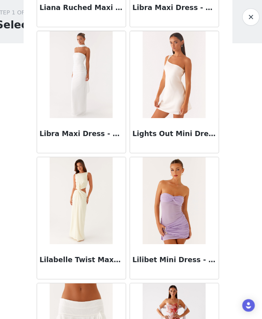
scroll to position [29902, 0]
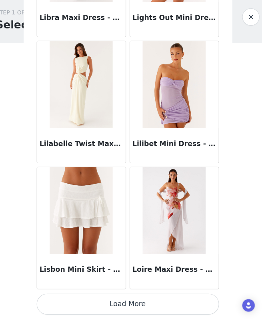
click at [131, 306] on button "Load More" at bounding box center [131, 305] width 168 height 19
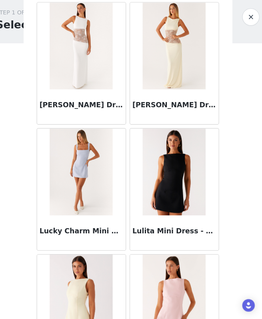
scroll to position [31061, 0]
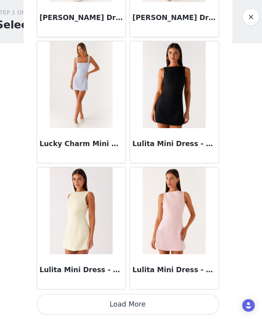
click at [131, 306] on button "Load More" at bounding box center [131, 305] width 168 height 19
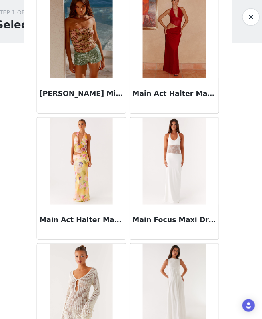
scroll to position [32221, 0]
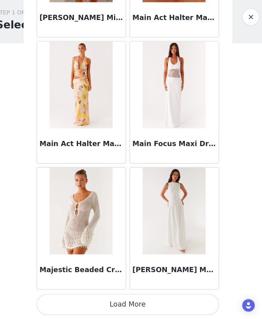
click at [130, 302] on button "Load More" at bounding box center [131, 305] width 168 height 19
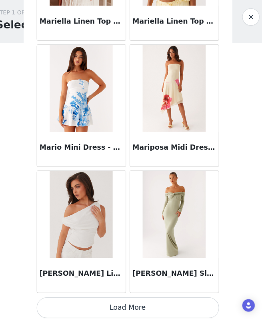
scroll to position [33381, 0]
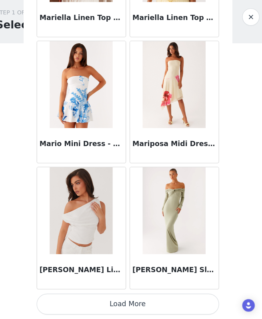
click at [130, 306] on button "Load More" at bounding box center [131, 305] width 168 height 19
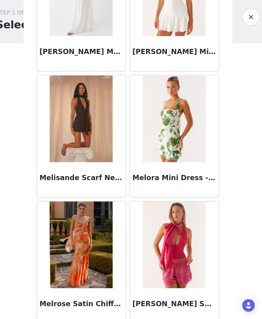
scroll to position [34541, 0]
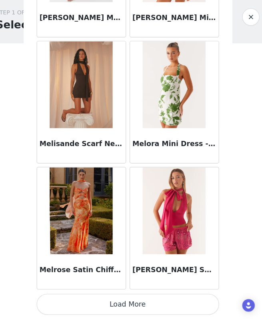
click at [131, 306] on button "Load More" at bounding box center [131, 305] width 168 height 19
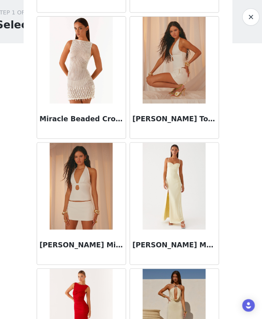
scroll to position [35701, 0]
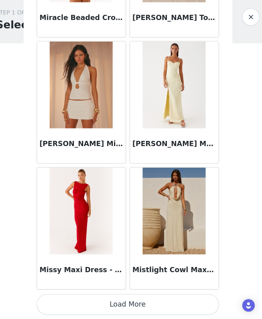
click at [132, 307] on button "Load More" at bounding box center [131, 305] width 168 height 19
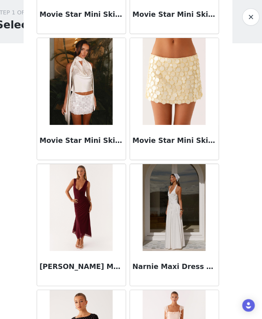
scroll to position [36861, 0]
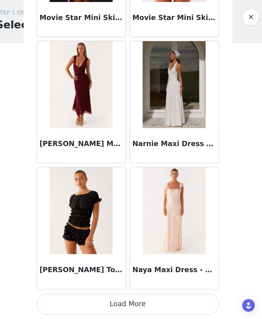
click at [132, 307] on button "Load More" at bounding box center [131, 305] width 168 height 19
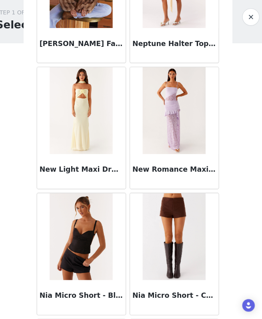
scroll to position [37185, 0]
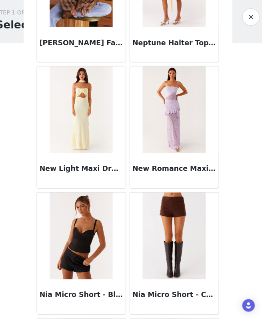
click at [182, 277] on img at bounding box center [174, 242] width 58 height 80
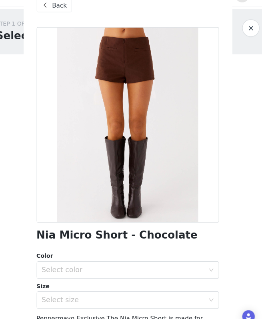
scroll to position [94, 0]
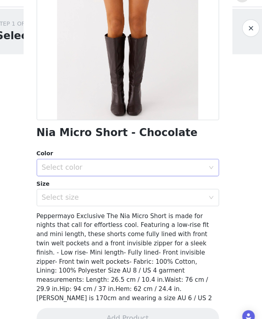
click at [120, 169] on div "Select color" at bounding box center [127, 169] width 150 height 8
click at [127, 186] on li "Chocolate" at bounding box center [131, 186] width 168 height 13
click at [126, 199] on div "Select size" at bounding box center [127, 197] width 150 height 8
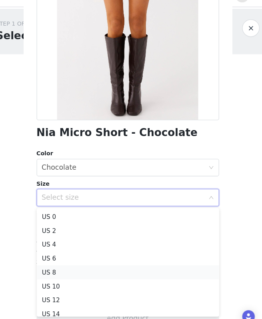
click at [94, 268] on li "US 8" at bounding box center [131, 265] width 168 height 13
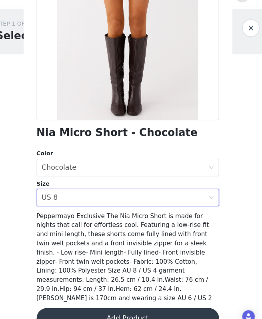
click at [99, 298] on button "Add Product" at bounding box center [131, 307] width 168 height 19
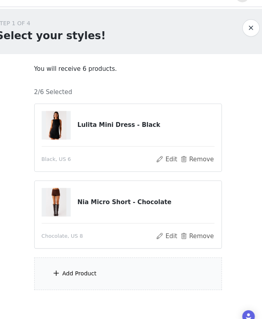
click at [103, 270] on div "Add Product" at bounding box center [131, 267] width 173 height 30
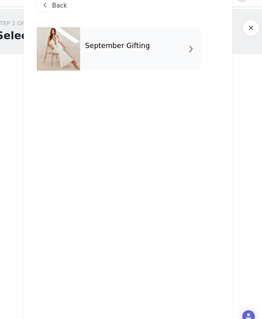
click at [160, 58] on div "September Gifting" at bounding box center [142, 60] width 111 height 40
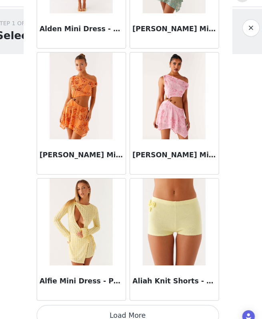
scroll to position [30, 0]
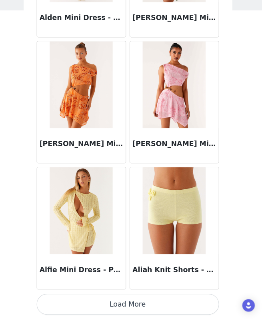
click at [106, 301] on button "Load More" at bounding box center [131, 305] width 168 height 19
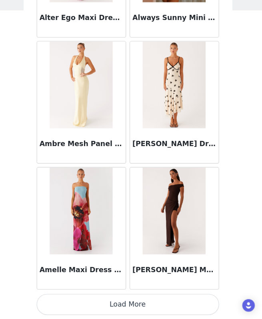
click at [106, 301] on button "Load More" at bounding box center [131, 305] width 168 height 19
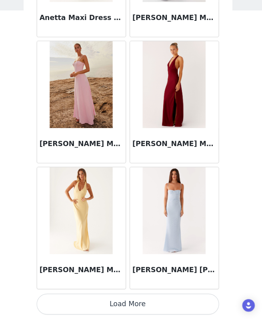
click at [106, 301] on button "Load More" at bounding box center [131, 305] width 168 height 19
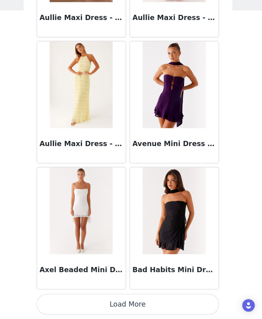
click at [106, 301] on button "Load More" at bounding box center [131, 305] width 168 height 19
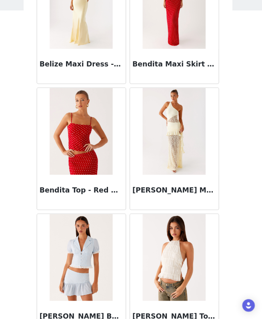
scroll to position [5545, 0]
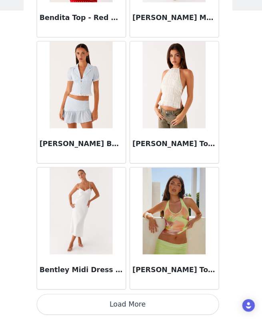
click at [106, 301] on button "Load More" at bounding box center [131, 305] width 168 height 19
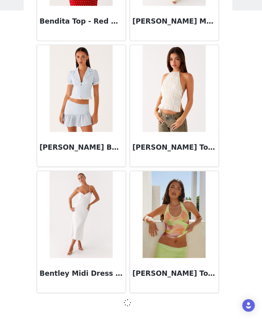
scroll to position [5541, 0]
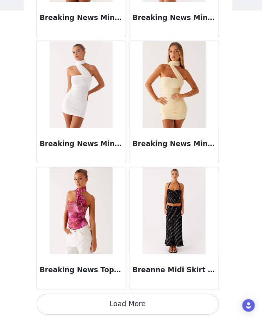
click at [107, 301] on button "Load More" at bounding box center [131, 305] width 168 height 19
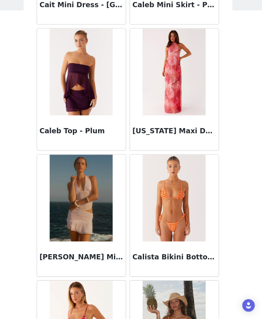
scroll to position [7864, 0]
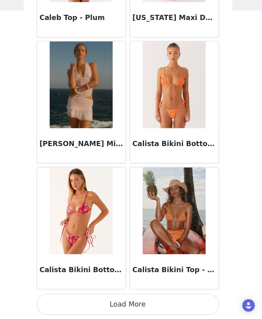
click at [107, 302] on button "Load More" at bounding box center [131, 305] width 168 height 19
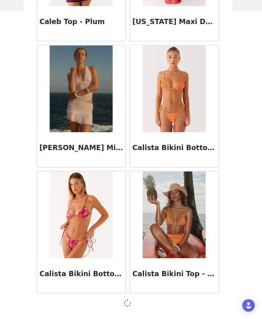
scroll to position [7861, 0]
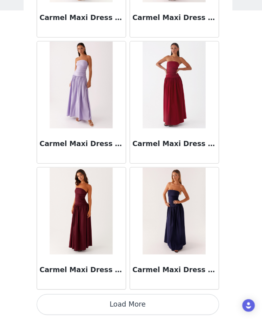
click at [107, 302] on button "Load More" at bounding box center [131, 305] width 168 height 19
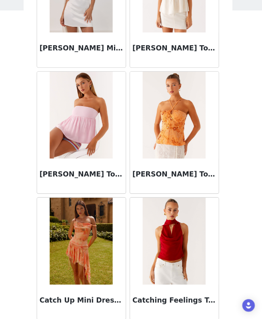
scroll to position [10184, 0]
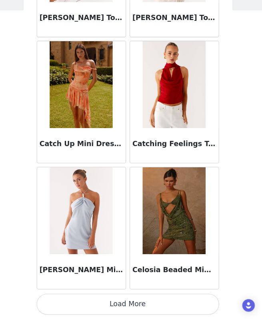
click at [108, 307] on button "Load More" at bounding box center [131, 305] width 168 height 19
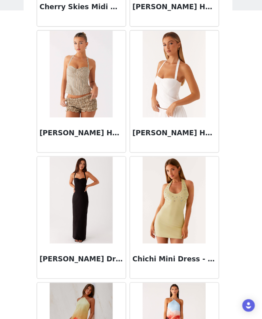
scroll to position [11344, 0]
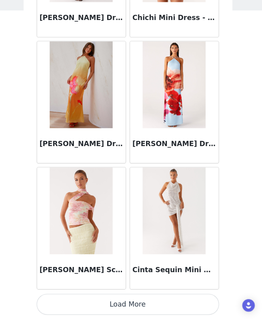
click at [108, 307] on button "Load More" at bounding box center [131, 305] width 168 height 19
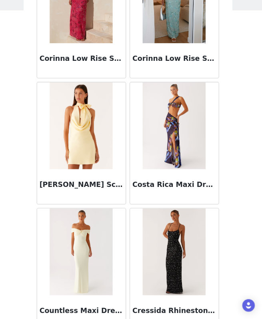
scroll to position [12504, 0]
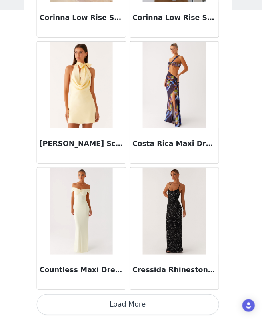
click at [112, 308] on button "Load More" at bounding box center [131, 305] width 168 height 19
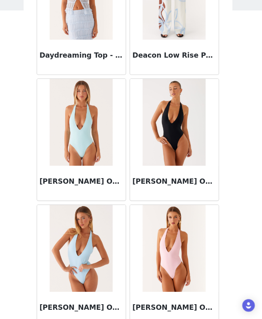
scroll to position [13664, 0]
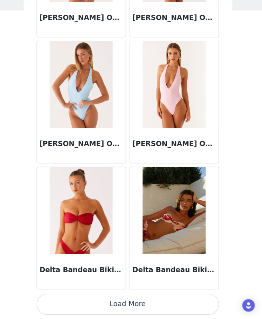
click at [122, 306] on button "Load More" at bounding box center [131, 305] width 168 height 19
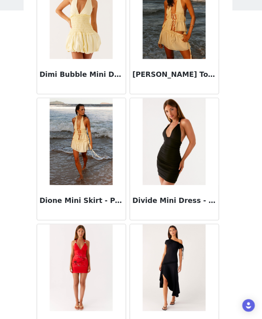
scroll to position [14823, 0]
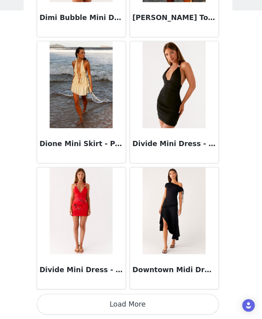
click at [132, 305] on button "Load More" at bounding box center [131, 305] width 168 height 19
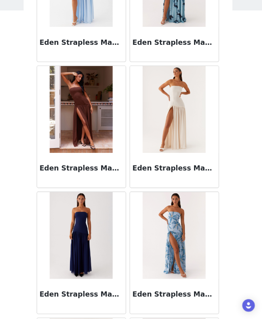
scroll to position [15983, 0]
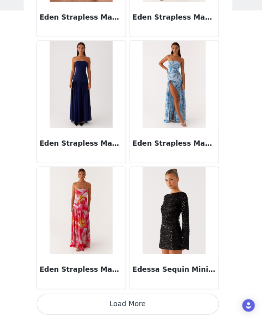
click at [132, 305] on button "Load More" at bounding box center [131, 305] width 168 height 19
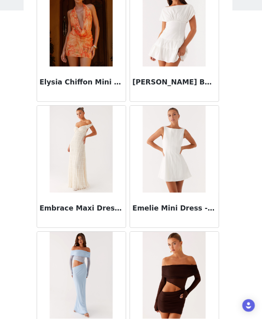
scroll to position [17143, 0]
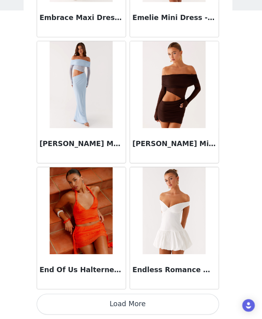
click at [133, 304] on button "Load More" at bounding box center [131, 305] width 168 height 19
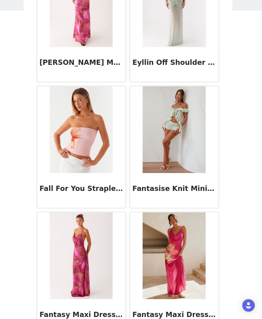
scroll to position [18303, 0]
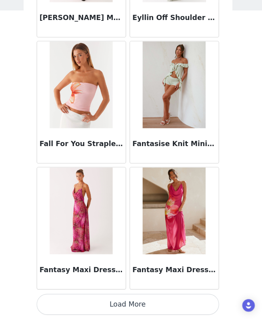
click at [134, 305] on button "Load More" at bounding box center [131, 305] width 168 height 19
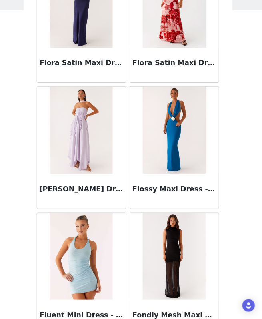
scroll to position [19463, 0]
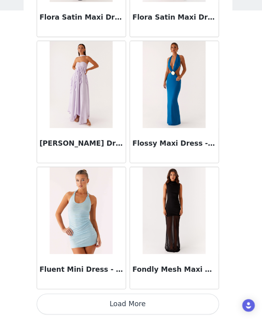
click at [134, 305] on button "Load More" at bounding box center [131, 305] width 168 height 19
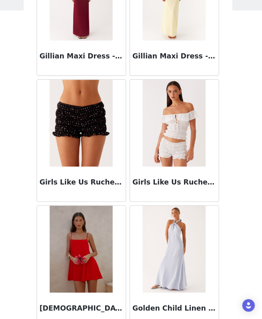
scroll to position [20623, 0]
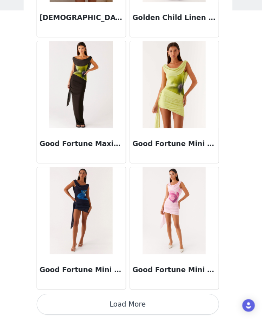
click at [135, 303] on button "Load More" at bounding box center [131, 305] width 168 height 19
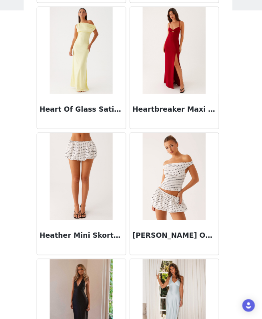
scroll to position [21783, 0]
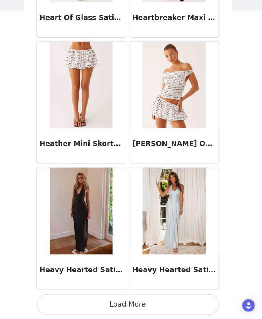
click at [137, 304] on button "Load More" at bounding box center [131, 305] width 168 height 19
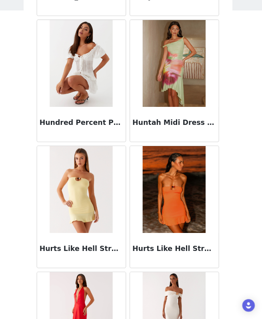
scroll to position [22942, 0]
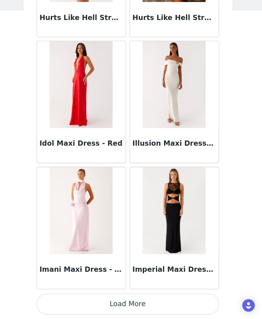
click at [138, 308] on button "Load More" at bounding box center [131, 305] width 168 height 19
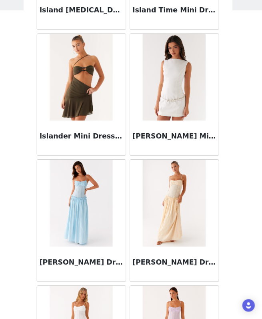
scroll to position [24102, 0]
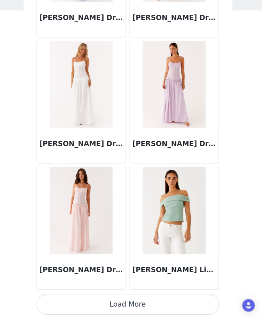
click at [139, 308] on button "Load More" at bounding box center [131, 305] width 168 height 19
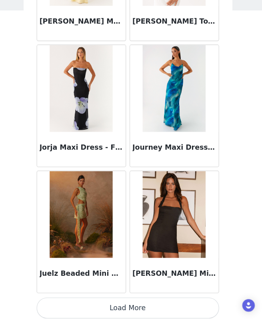
scroll to position [25262, 0]
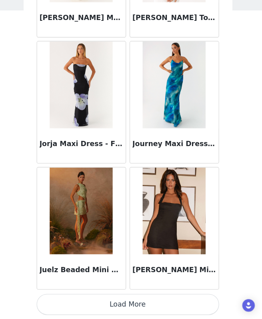
click at [139, 308] on button "Load More" at bounding box center [131, 305] width 168 height 19
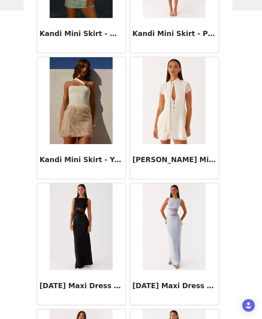
scroll to position [26422, 0]
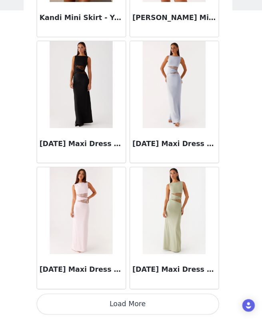
click at [140, 302] on button "Load More" at bounding box center [131, 305] width 168 height 19
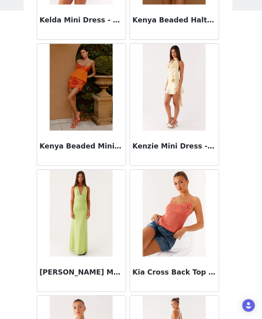
scroll to position [27582, 0]
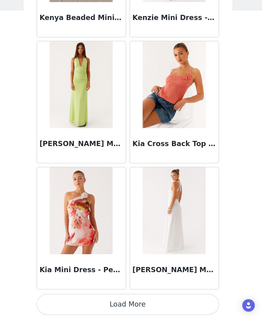
click at [140, 300] on button "Load More" at bounding box center [131, 305] width 168 height 19
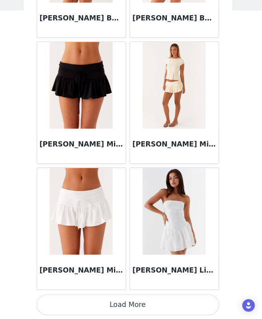
scroll to position [28742, 0]
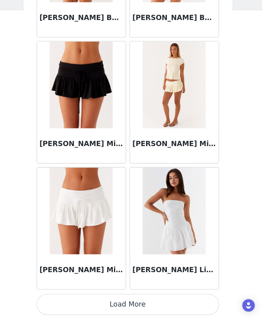
click at [142, 304] on button "Load More" at bounding box center [131, 305] width 168 height 19
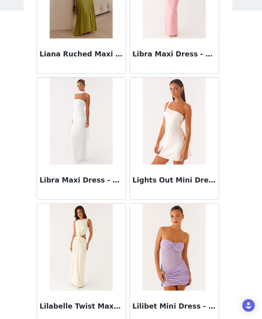
scroll to position [29902, 0]
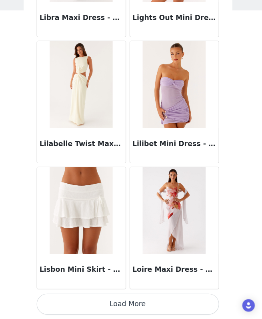
click at [142, 304] on button "Load More" at bounding box center [131, 305] width 168 height 19
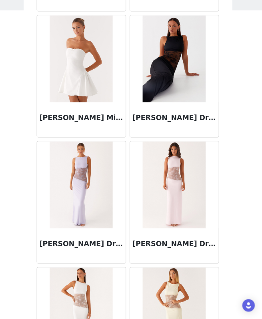
scroll to position [31061, 0]
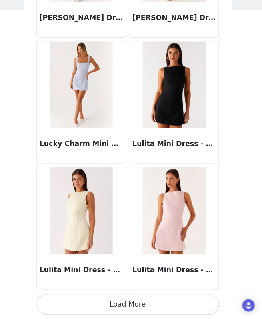
click at [143, 304] on button "Load More" at bounding box center [131, 305] width 168 height 19
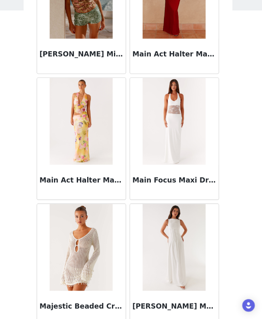
scroll to position [32221, 0]
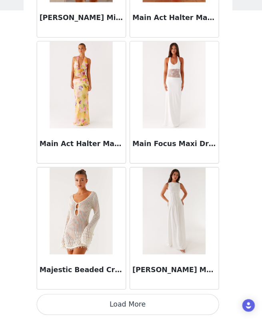
click at [144, 306] on button "Load More" at bounding box center [131, 305] width 168 height 19
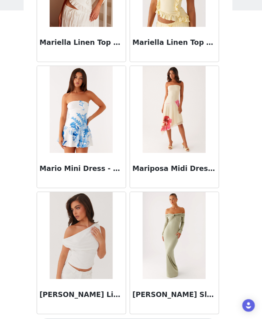
scroll to position [33381, 0]
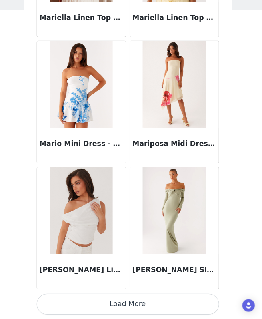
click at [144, 306] on button "Load More" at bounding box center [131, 305] width 168 height 19
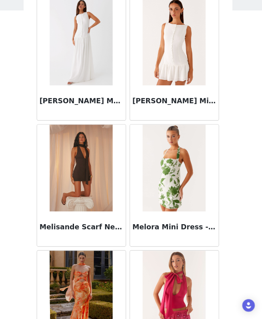
scroll to position [34541, 0]
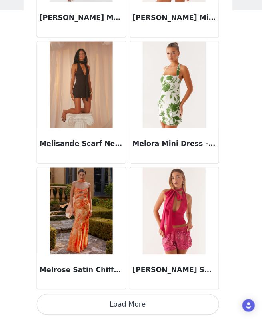
click at [144, 306] on button "Load More" at bounding box center [131, 305] width 168 height 19
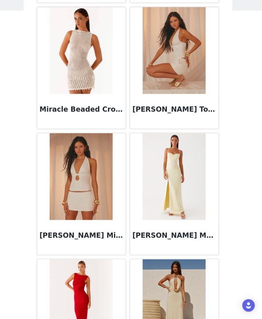
scroll to position [35701, 0]
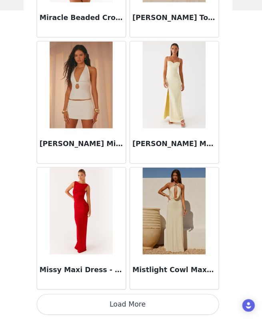
click at [149, 304] on button "Load More" at bounding box center [131, 305] width 168 height 19
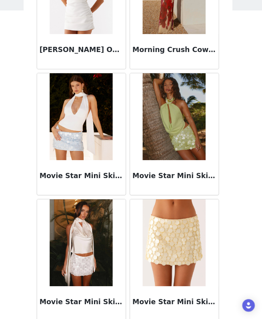
scroll to position [36861, 0]
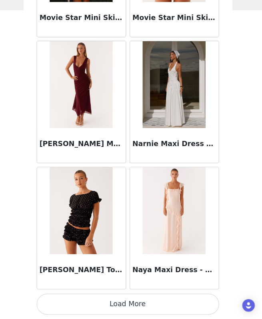
click at [150, 304] on button "Load More" at bounding box center [131, 305] width 168 height 19
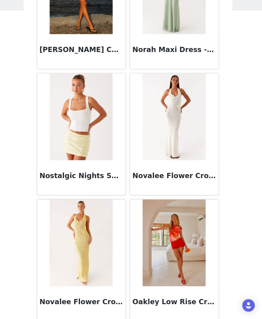
scroll to position [38021, 0]
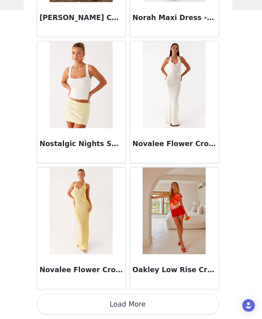
click at [138, 309] on button "Load More" at bounding box center [131, 305] width 168 height 19
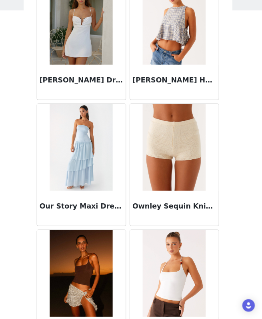
scroll to position [39180, 0]
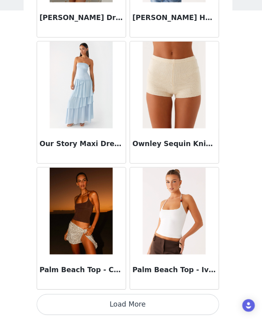
click at [141, 301] on button "Load More" at bounding box center [131, 305] width 168 height 19
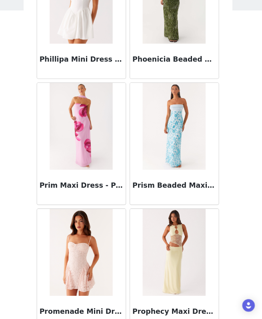
scroll to position [40340, 0]
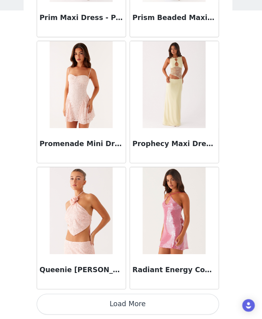
click at [141, 301] on button "Load More" at bounding box center [131, 305] width 168 height 19
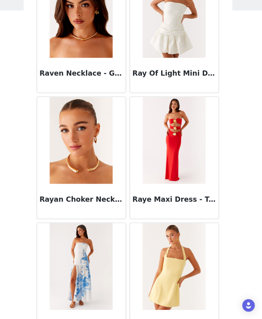
scroll to position [41500, 0]
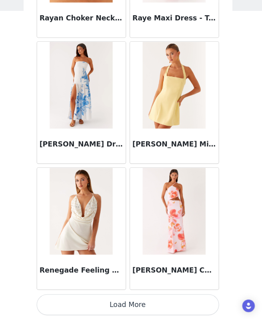
click at [143, 309] on button "Load More" at bounding box center [131, 305] width 168 height 19
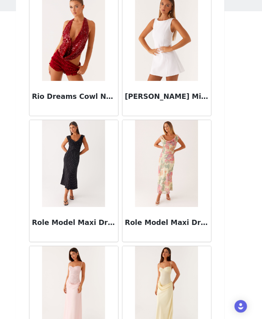
scroll to position [41891, 0]
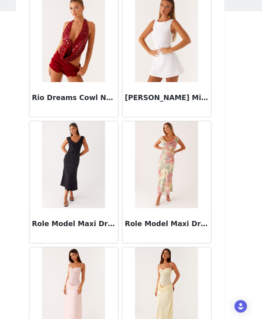
click at [84, 231] on h3 "Role Model Maxi Dress - Black Polka Dot" at bounding box center [88, 231] width 77 height 10
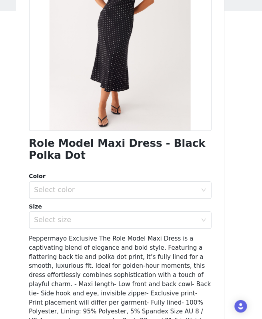
scroll to position [76, 0]
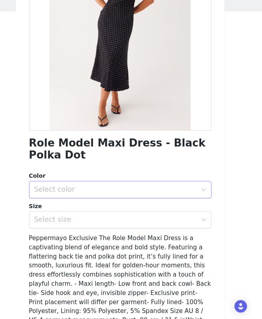
click at [130, 201] on div "Select color" at bounding box center [127, 199] width 150 height 8
click at [125, 218] on li "Black Polka Dot" at bounding box center [131, 216] width 168 height 13
click at [126, 223] on div "Select size" at bounding box center [127, 226] width 150 height 8
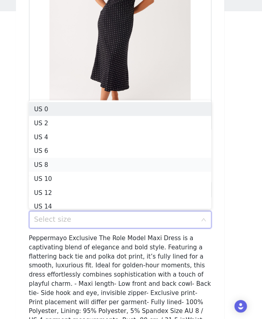
scroll to position [4, 0]
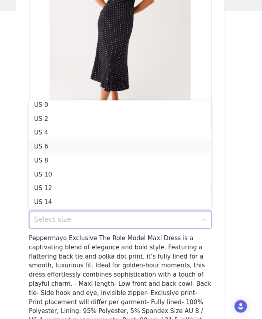
click at [132, 160] on li "US 6" at bounding box center [131, 159] width 168 height 13
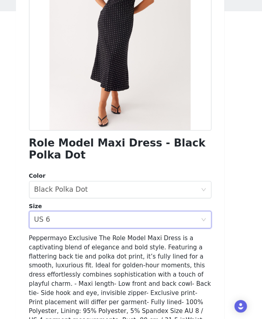
scroll to position [130, 0]
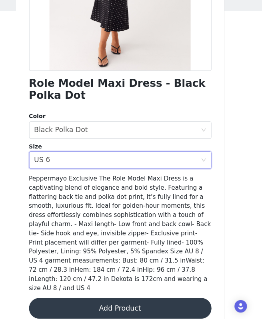
click at [129, 298] on button "Add Product" at bounding box center [131, 307] width 168 height 19
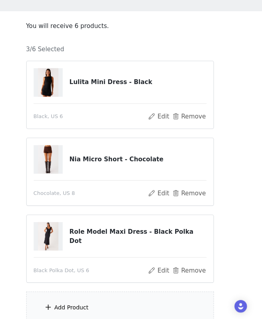
click at [117, 306] on div "Add Product" at bounding box center [131, 308] width 173 height 30
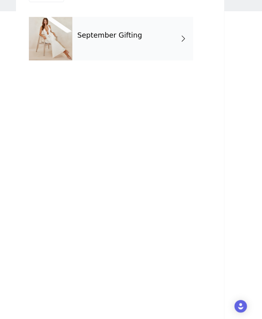
click at [134, 76] on div "September Gifting" at bounding box center [142, 60] width 111 height 40
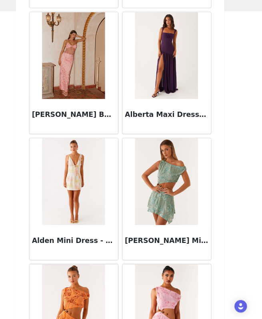
scroll to position [905, 0]
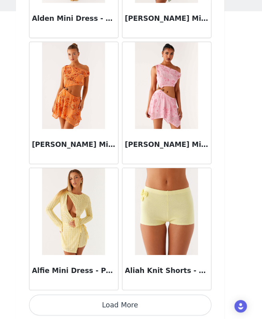
click at [126, 302] on button "Load More" at bounding box center [131, 305] width 168 height 19
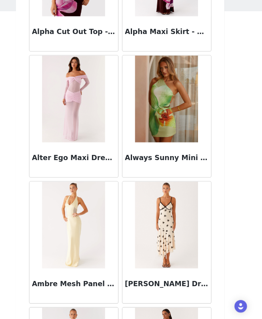
scroll to position [2065, 0]
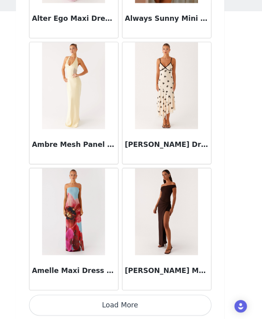
click at [131, 305] on button "Load More" at bounding box center [131, 305] width 168 height 19
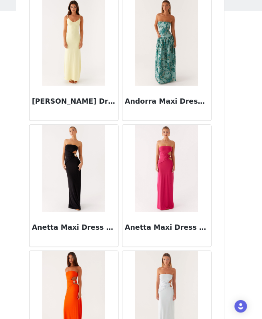
scroll to position [3225, 0]
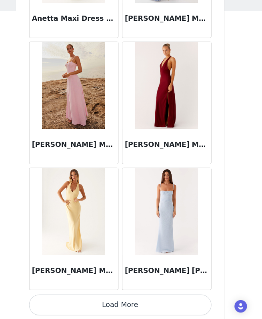
click at [131, 305] on button "Load More" at bounding box center [131, 305] width 168 height 19
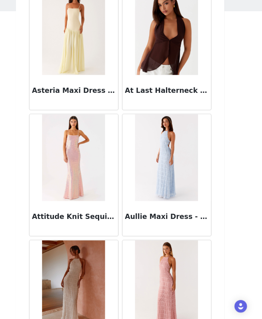
scroll to position [4385, 0]
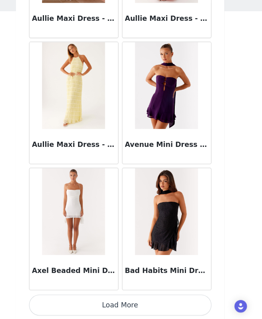
click at [106, 304] on button "Load More" at bounding box center [131, 305] width 168 height 19
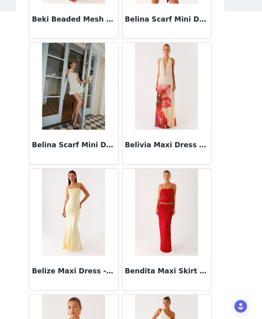
scroll to position [5545, 0]
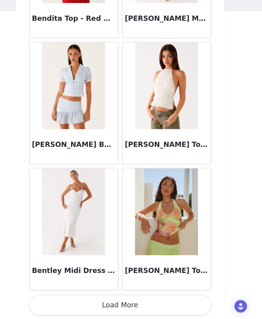
click at [106, 304] on button "Load More" at bounding box center [131, 305] width 168 height 19
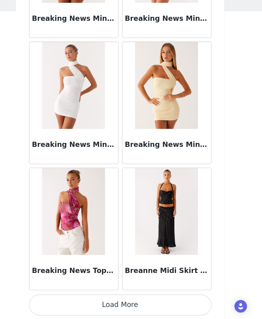
click at [106, 304] on button "Load More" at bounding box center [131, 305] width 168 height 19
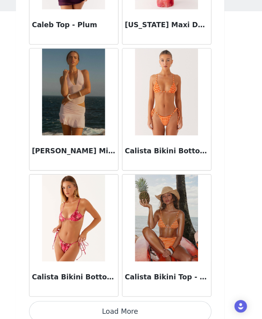
scroll to position [7864, 0]
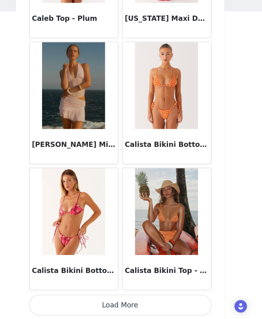
click at [106, 304] on button "Load More" at bounding box center [131, 305] width 168 height 19
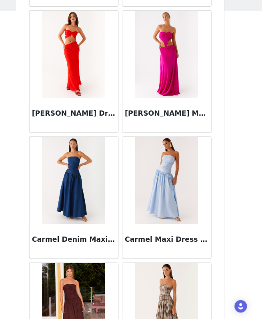
scroll to position [9024, 0]
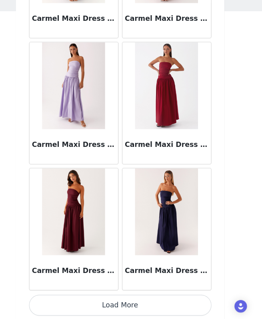
click at [151, 307] on button "Load More" at bounding box center [131, 305] width 168 height 19
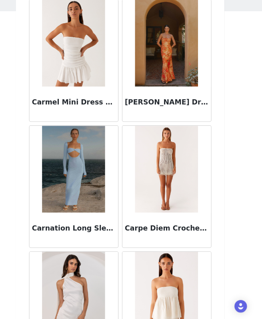
scroll to position [10184, 0]
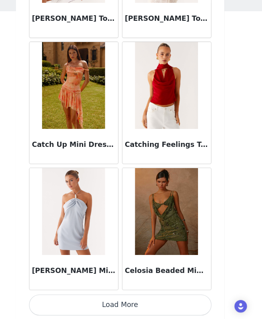
click at [117, 307] on button "Load More" at bounding box center [131, 305] width 168 height 19
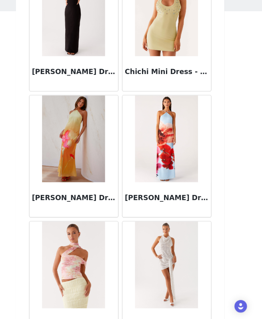
scroll to position [11344, 0]
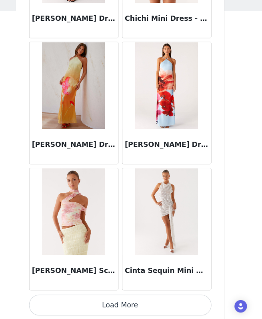
click at [134, 306] on button "Load More" at bounding box center [131, 305] width 168 height 19
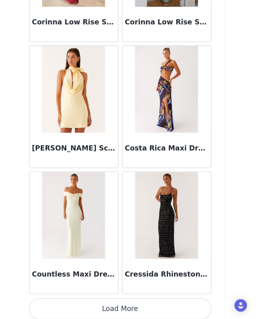
scroll to position [12504, 0]
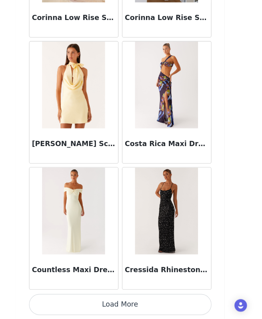
click at [145, 306] on button "Load More" at bounding box center [131, 305] width 168 height 19
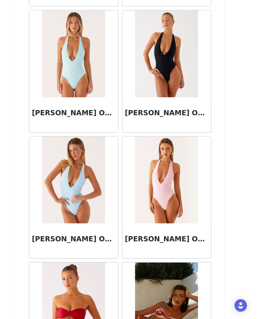
scroll to position [13664, 0]
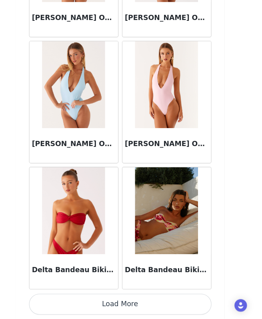
click at [126, 301] on button "Load More" at bounding box center [131, 305] width 168 height 19
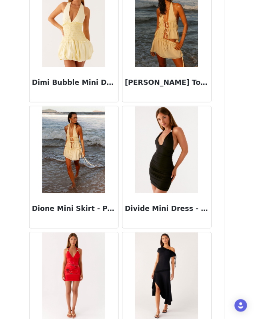
scroll to position [14823, 0]
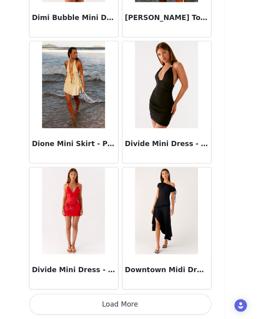
click at [124, 302] on button "Load More" at bounding box center [131, 305] width 168 height 19
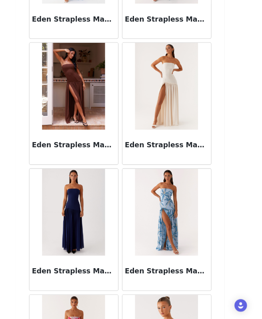
scroll to position [15983, 0]
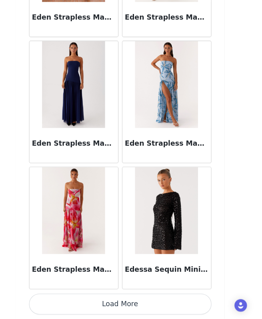
click at [125, 300] on button "Load More" at bounding box center [131, 305] width 168 height 19
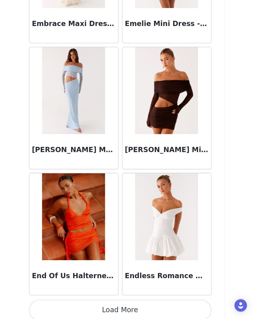
scroll to position [17143, 0]
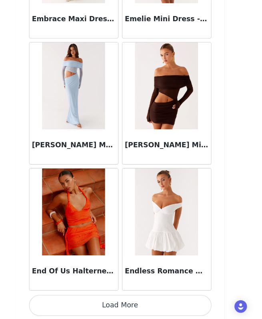
click at [126, 306] on button "Load More" at bounding box center [131, 305] width 168 height 19
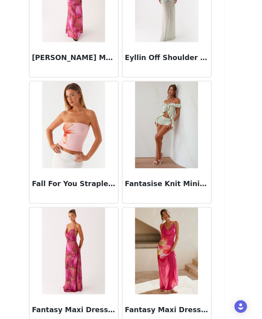
scroll to position [18303, 0]
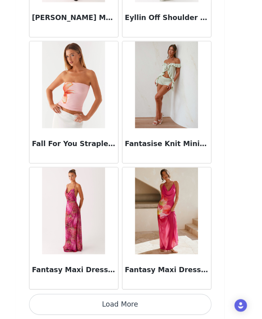
click at [127, 304] on button "Load More" at bounding box center [131, 305] width 168 height 19
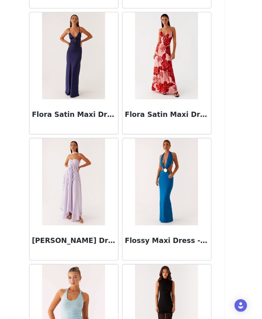
scroll to position [19463, 0]
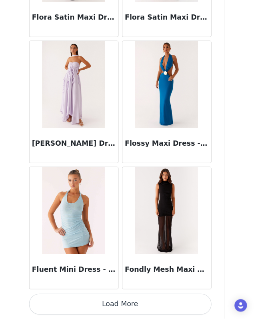
click at [117, 310] on button "Load More" at bounding box center [131, 305] width 168 height 19
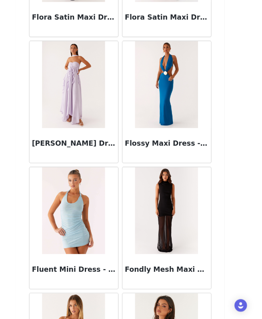
click at [164, 241] on img at bounding box center [174, 219] width 58 height 80
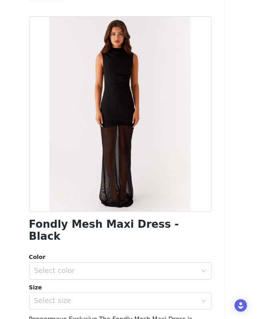
scroll to position [0, 0]
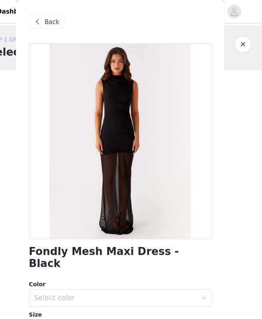
click at [63, 19] on span "Back" at bounding box center [69, 20] width 14 height 8
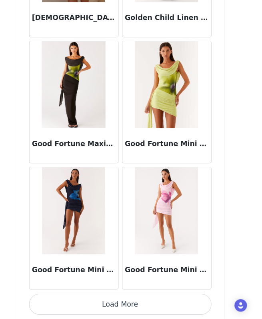
scroll to position [101, 0]
click at [144, 304] on button "Load More" at bounding box center [131, 305] width 168 height 19
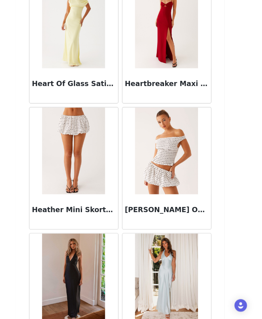
scroll to position [21783, 0]
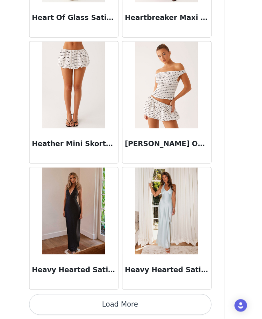
click at [168, 305] on button "Load More" at bounding box center [131, 305] width 168 height 19
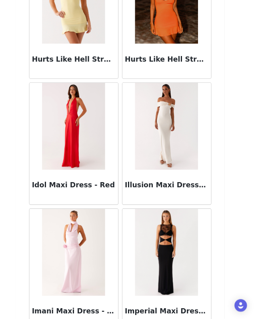
scroll to position [22942, 0]
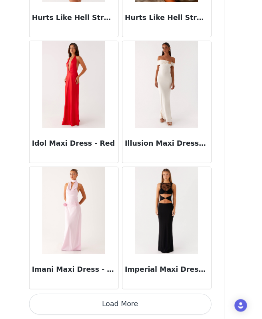
click at [165, 308] on button "Load More" at bounding box center [131, 305] width 168 height 19
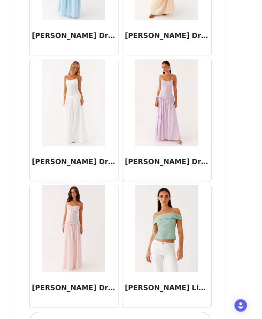
scroll to position [24102, 0]
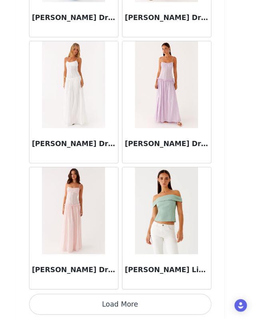
click at [165, 302] on button "Load More" at bounding box center [131, 305] width 168 height 19
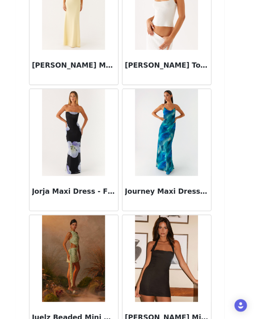
scroll to position [25262, 0]
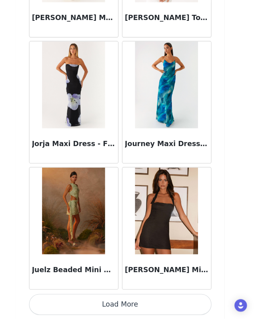
click at [150, 303] on button "Load More" at bounding box center [131, 305] width 168 height 19
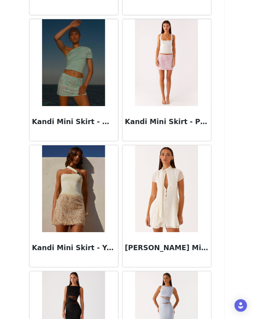
scroll to position [26210, 0]
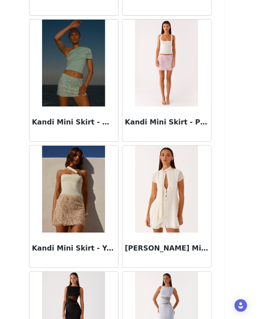
click at [197, 232] on img at bounding box center [174, 199] width 58 height 80
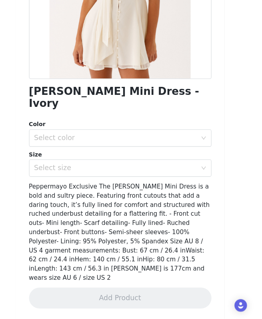
scroll to position [103, 0]
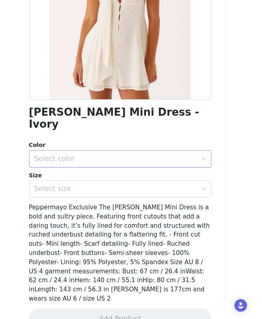
click at [174, 168] on div "Select color" at bounding box center [127, 172] width 150 height 8
click at [168, 180] on li "Ivory" at bounding box center [131, 178] width 168 height 13
click at [168, 195] on div "Select size" at bounding box center [127, 199] width 150 height 8
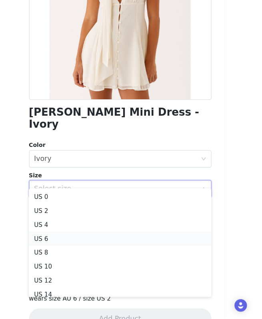
click at [133, 246] on li "US 6" at bounding box center [131, 244] width 168 height 13
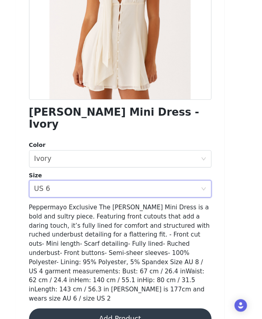
click at [128, 309] on button "Add Product" at bounding box center [131, 318] width 168 height 19
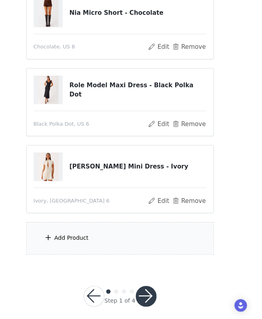
scroll to position [172, 0]
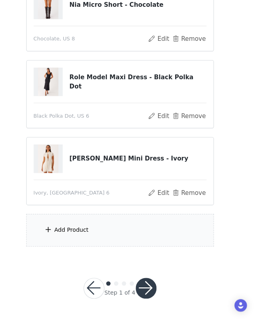
click at [143, 238] on div "Add Product" at bounding box center [131, 237] width 173 height 30
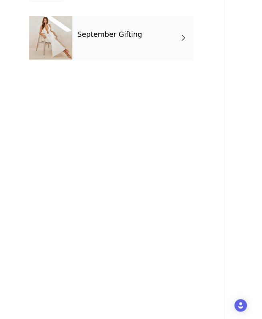
click at [177, 73] on div "September Gifting" at bounding box center [142, 60] width 111 height 40
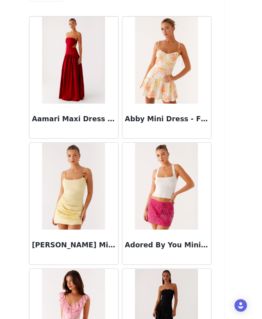
scroll to position [905, 0]
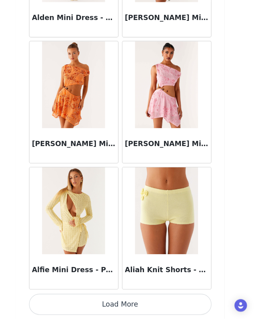
click at [129, 308] on button "Load More" at bounding box center [131, 305] width 168 height 19
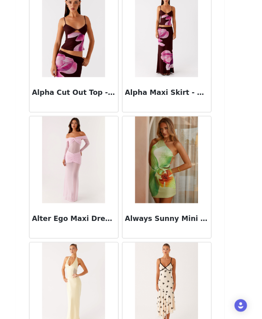
scroll to position [2065, 0]
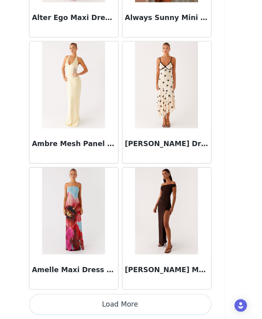
click at [129, 308] on button "Load More" at bounding box center [131, 305] width 168 height 19
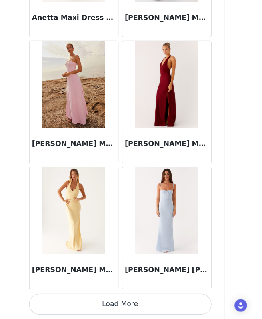
click at [129, 308] on button "Load More" at bounding box center [131, 305] width 168 height 19
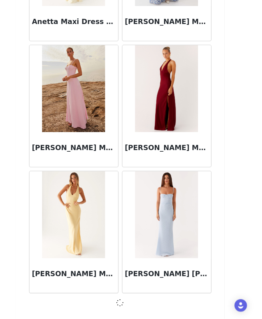
scroll to position [3221, 0]
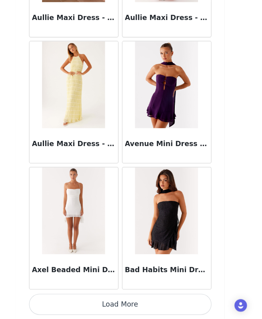
click at [129, 308] on button "Load More" at bounding box center [131, 305] width 168 height 19
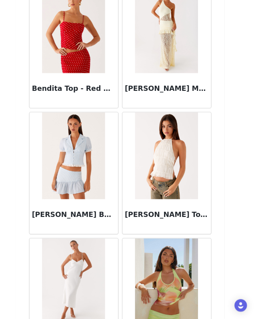
scroll to position [5545, 0]
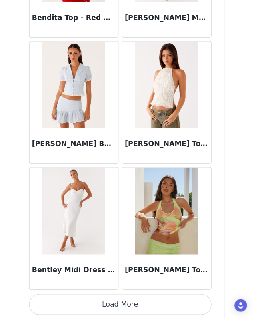
click at [135, 300] on button "Load More" at bounding box center [131, 305] width 168 height 19
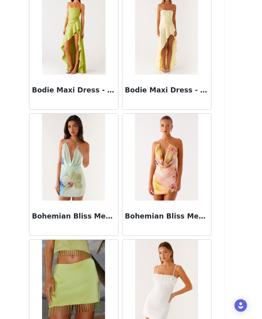
scroll to position [6704, 0]
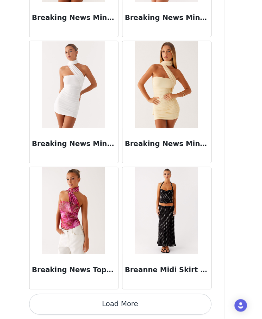
click at [135, 300] on button "Load More" at bounding box center [131, 305] width 168 height 19
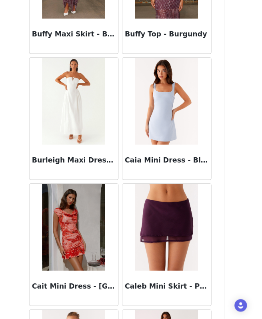
scroll to position [7864, 0]
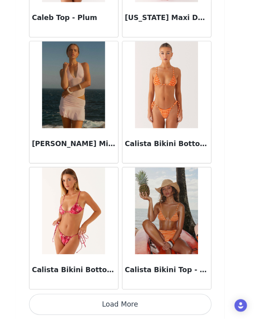
click at [156, 302] on button "Load More" at bounding box center [131, 305] width 168 height 19
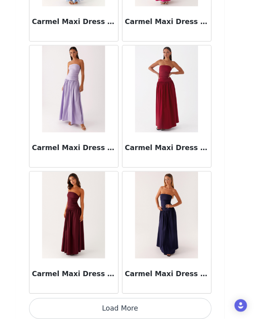
scroll to position [9024, 0]
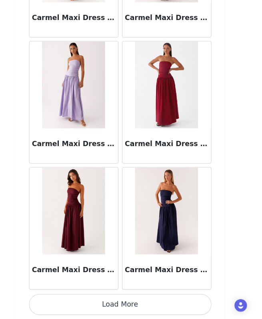
click at [160, 303] on button "Load More" at bounding box center [131, 305] width 168 height 19
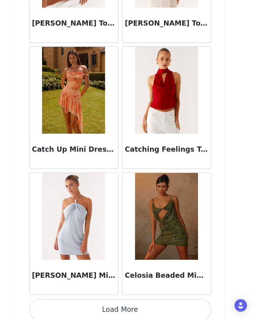
scroll to position [10184, 0]
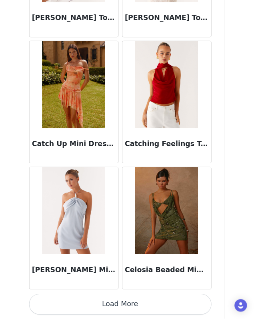
click at [160, 303] on button "Load More" at bounding box center [131, 305] width 168 height 19
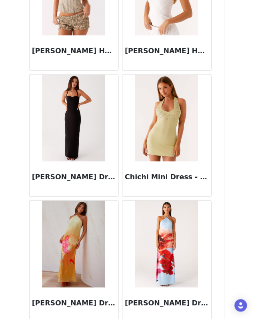
scroll to position [11344, 0]
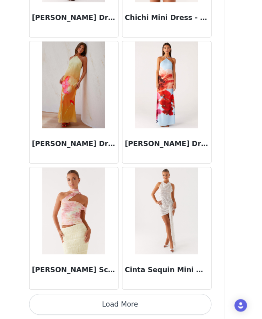
click at [161, 303] on button "Load More" at bounding box center [131, 305] width 168 height 19
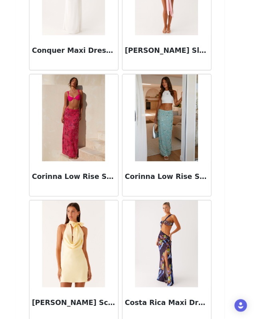
scroll to position [12504, 0]
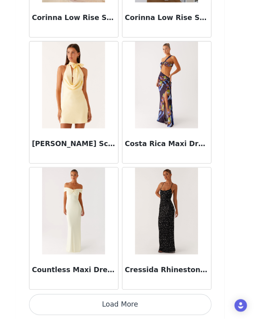
click at [161, 303] on button "Load More" at bounding box center [131, 305] width 168 height 19
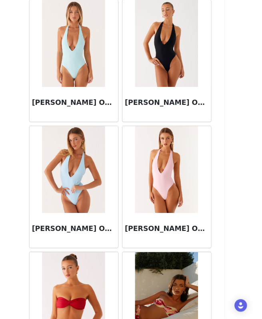
scroll to position [13664, 0]
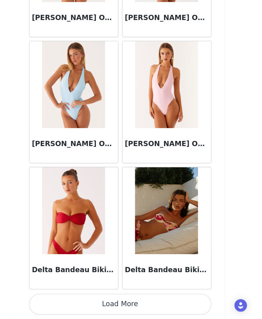
click at [119, 306] on button "Load More" at bounding box center [131, 305] width 168 height 19
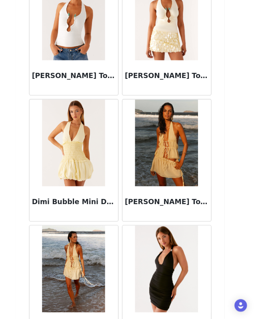
scroll to position [14823, 0]
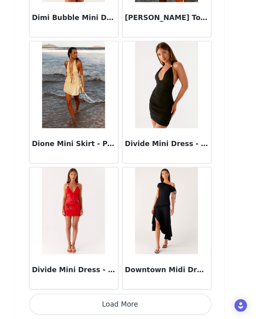
click at [122, 307] on button "Load More" at bounding box center [131, 305] width 168 height 19
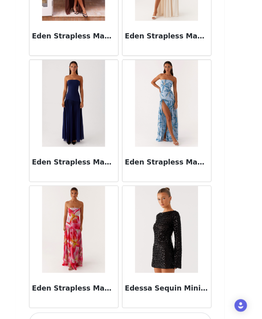
scroll to position [15983, 0]
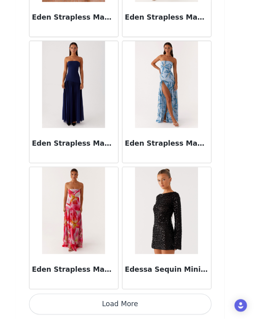
click at [138, 306] on button "Load More" at bounding box center [131, 305] width 168 height 19
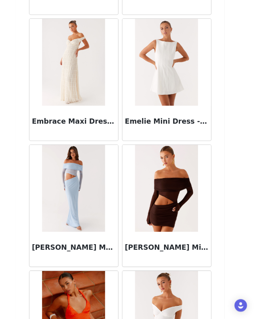
scroll to position [17143, 0]
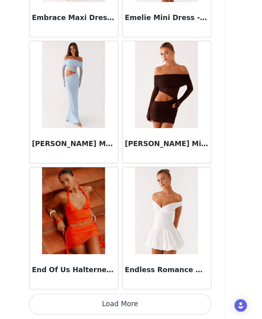
click at [142, 309] on button "Load More" at bounding box center [131, 305] width 168 height 19
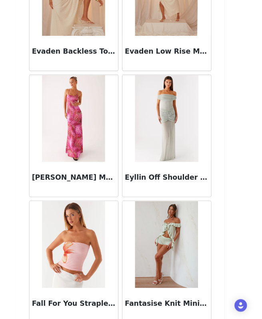
scroll to position [18303, 0]
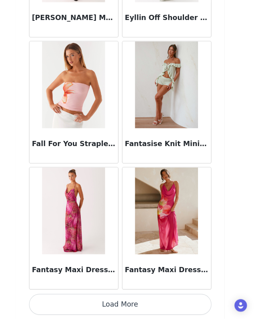
click at [140, 308] on button "Load More" at bounding box center [131, 305] width 168 height 19
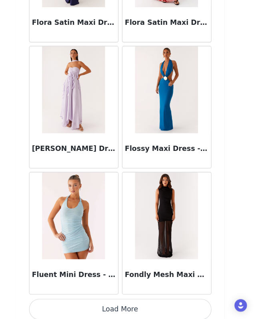
scroll to position [19463, 0]
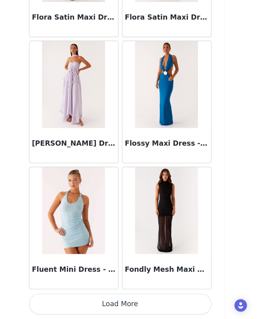
click at [130, 282] on div "Fluent Mini Dress - Blue" at bounding box center [89, 235] width 86 height 116
click at [129, 305] on button "Load More" at bounding box center [131, 305] width 168 height 19
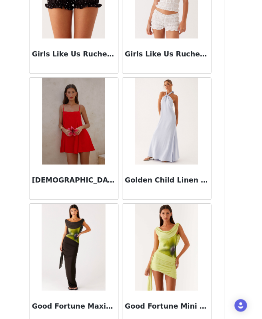
scroll to position [20623, 0]
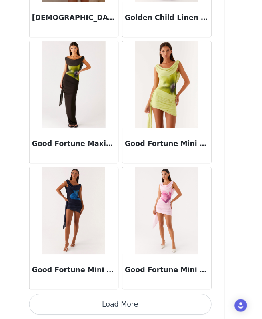
click at [138, 305] on button "Load More" at bounding box center [131, 305] width 168 height 19
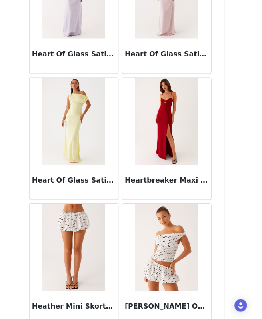
scroll to position [21783, 0]
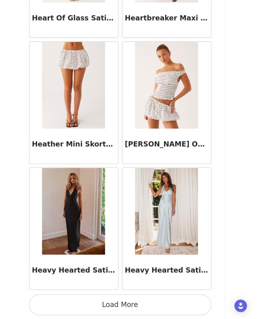
click at [142, 302] on button "Load More" at bounding box center [131, 305] width 168 height 19
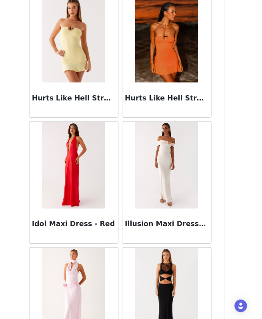
scroll to position [22942, 0]
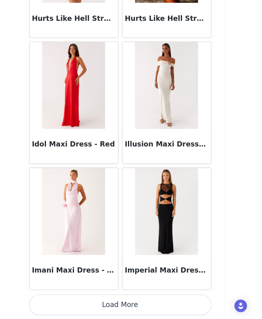
click at [142, 306] on button "Load More" at bounding box center [131, 305] width 168 height 19
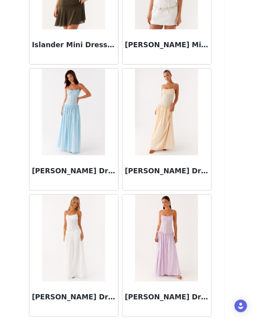
scroll to position [24102, 0]
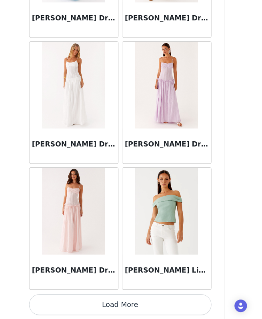
click at [142, 306] on button "Load More" at bounding box center [131, 305] width 168 height 19
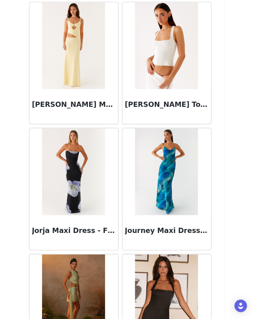
scroll to position [25262, 0]
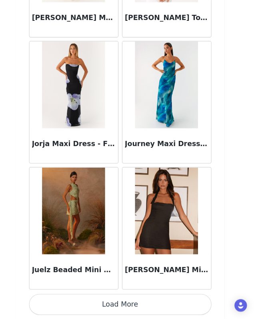
click at [149, 304] on button "Load More" at bounding box center [131, 305] width 168 height 19
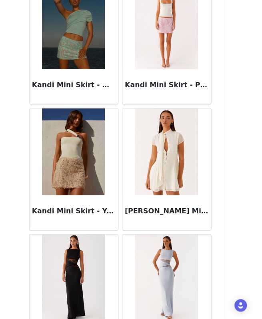
scroll to position [26422, 0]
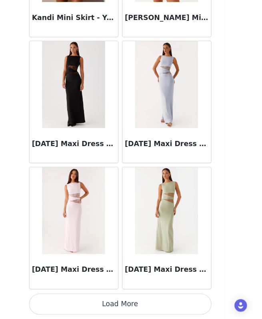
click at [149, 302] on button "Load More" at bounding box center [131, 305] width 168 height 19
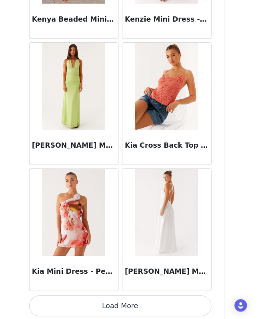
scroll to position [27582, 0]
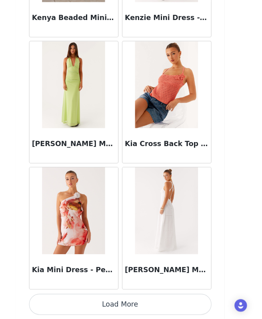
click at [150, 304] on button "Load More" at bounding box center [131, 305] width 168 height 19
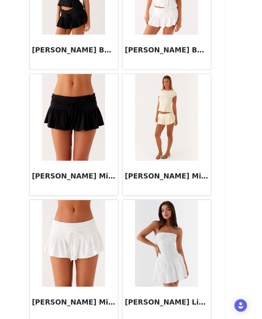
scroll to position [28742, 0]
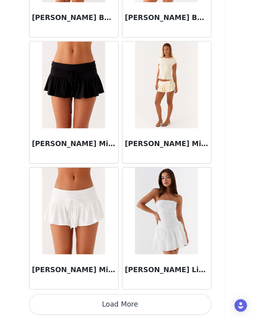
click at [156, 312] on button "Load More" at bounding box center [131, 305] width 168 height 19
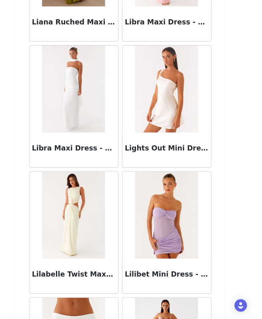
scroll to position [29902, 0]
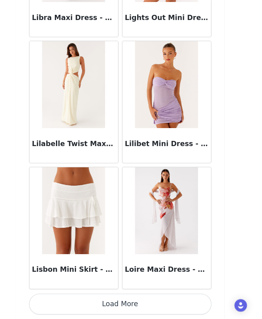
click at [138, 308] on button "Load More" at bounding box center [131, 305] width 168 height 19
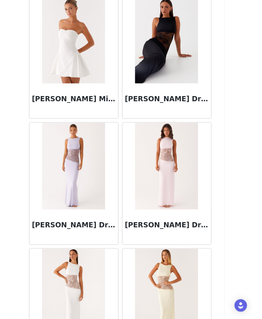
scroll to position [31061, 0]
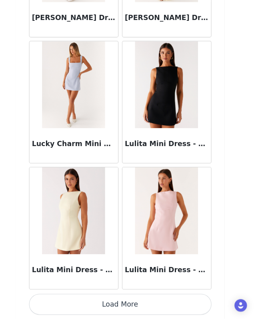
click at [160, 304] on button "Load More" at bounding box center [131, 305] width 168 height 19
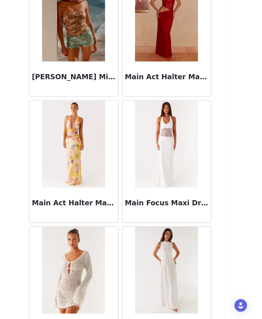
scroll to position [32221, 0]
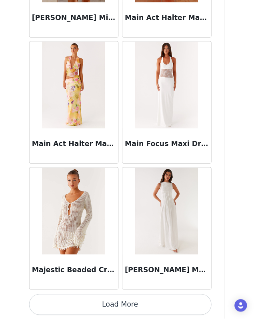
click at [138, 304] on button "Load More" at bounding box center [131, 305] width 168 height 19
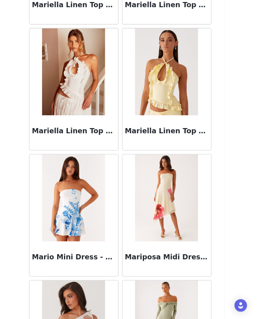
scroll to position [33381, 0]
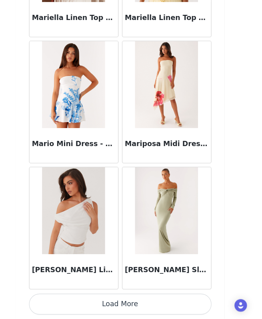
click at [161, 306] on button "Load More" at bounding box center [131, 305] width 168 height 19
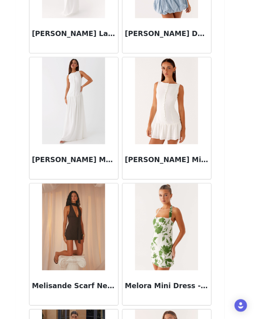
scroll to position [34541, 0]
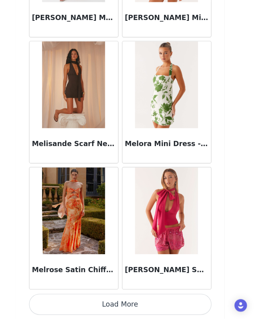
click at [162, 306] on button "Load More" at bounding box center [131, 305] width 168 height 19
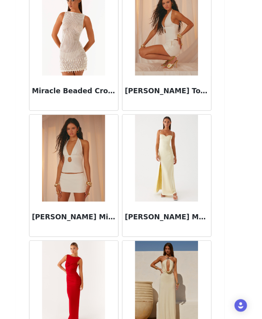
scroll to position [35701, 0]
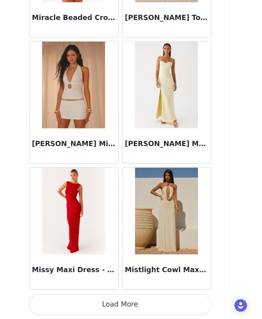
click at [162, 305] on button "Load More" at bounding box center [131, 305] width 168 height 19
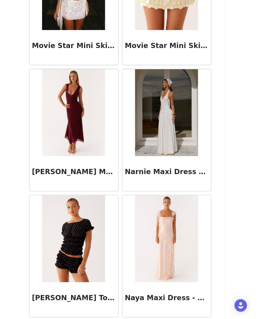
scroll to position [36861, 0]
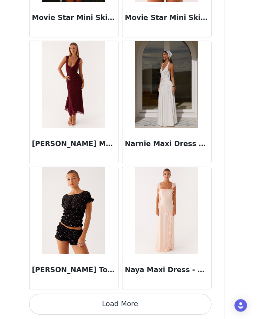
click at [150, 304] on button "Load More" at bounding box center [131, 305] width 168 height 19
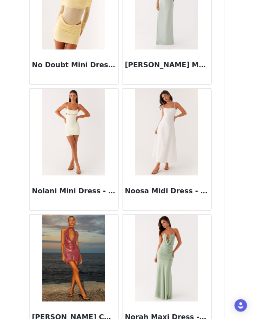
scroll to position [38021, 0]
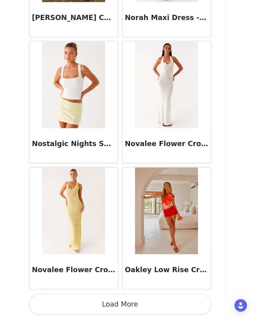
click at [148, 308] on button "Load More" at bounding box center [131, 305] width 168 height 19
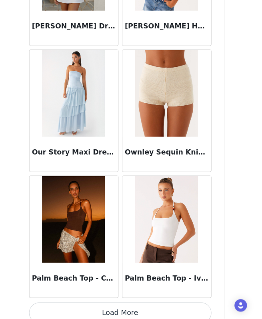
scroll to position [39180, 0]
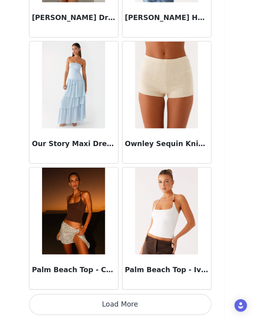
click at [153, 301] on button "Load More" at bounding box center [131, 305] width 168 height 19
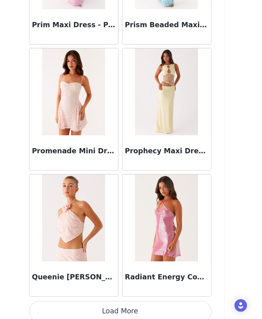
scroll to position [40340, 0]
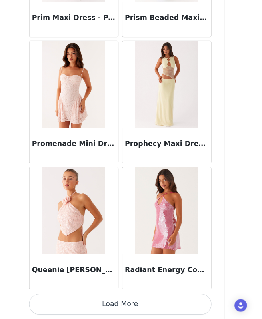
click at [156, 303] on button "Load More" at bounding box center [131, 305] width 168 height 19
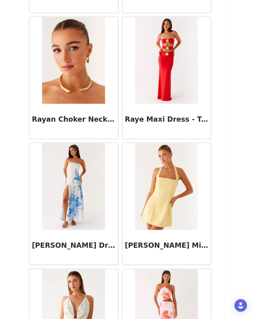
scroll to position [41500, 0]
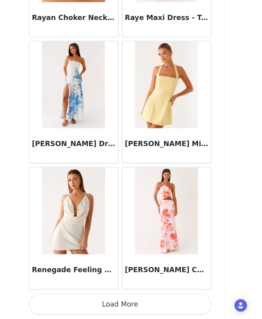
click at [154, 307] on button "Load More" at bounding box center [131, 305] width 168 height 19
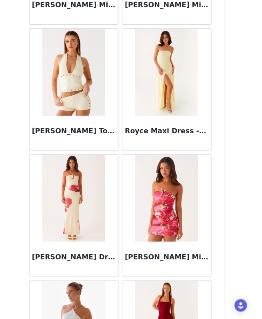
scroll to position [42660, 0]
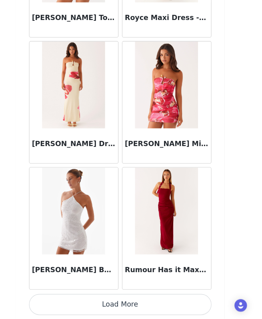
click at [171, 302] on button "Load More" at bounding box center [131, 305] width 168 height 19
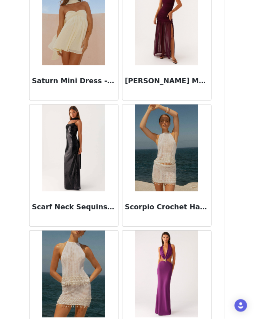
scroll to position [43820, 0]
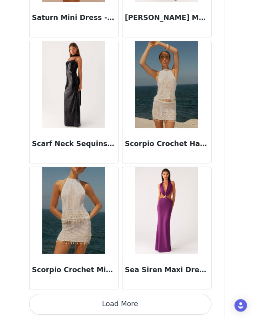
click at [171, 306] on button "Load More" at bounding box center [131, 305] width 168 height 19
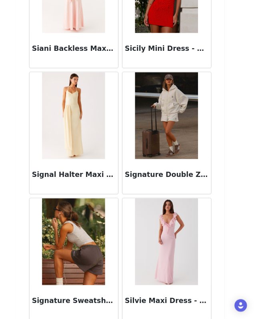
scroll to position [44980, 0]
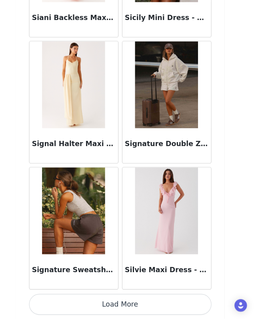
click at [171, 307] on button "Load More" at bounding box center [131, 305] width 168 height 19
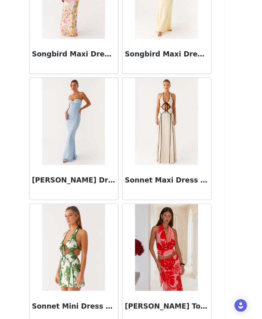
scroll to position [46140, 0]
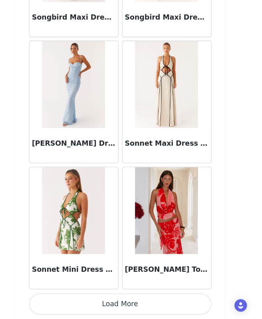
click at [135, 308] on button "Load More" at bounding box center [131, 305] width 168 height 19
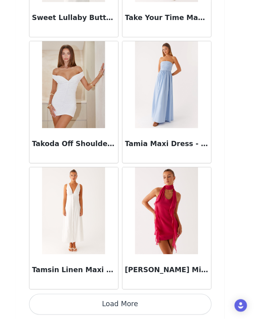
scroll to position [47299, 0]
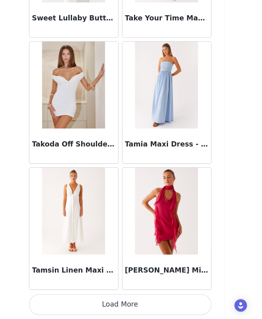
click at [124, 300] on button "Load More" at bounding box center [131, 305] width 168 height 19
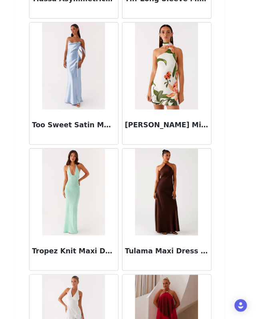
scroll to position [48459, 0]
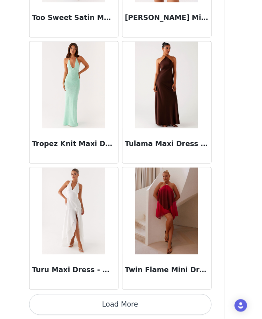
click at [143, 306] on button "Load More" at bounding box center [131, 305] width 168 height 19
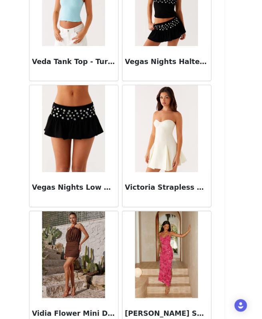
scroll to position [49619, 0]
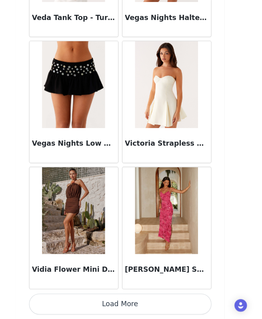
click at [143, 304] on button "Load More" at bounding box center [131, 305] width 168 height 19
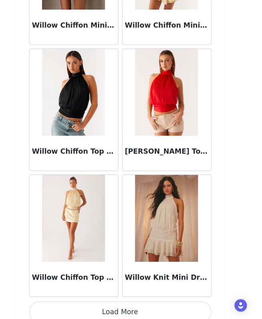
scroll to position [50779, 0]
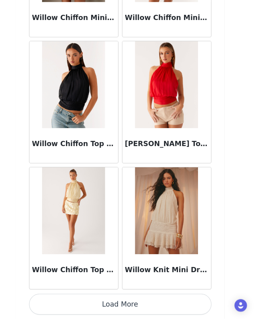
click at [151, 307] on button "Load More" at bounding box center [131, 305] width 168 height 19
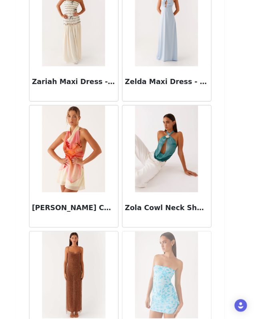
scroll to position [51939, 0]
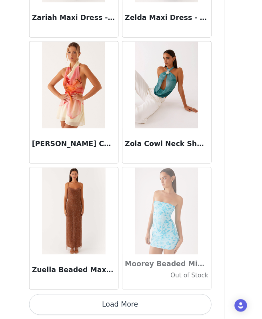
click at [147, 302] on button "Load More" at bounding box center [131, 305] width 168 height 19
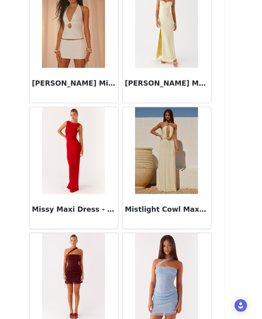
scroll to position [35759, 0]
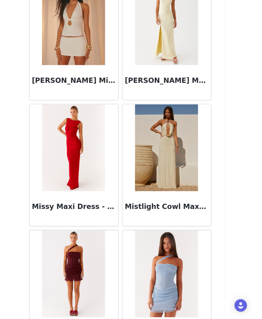
click at [100, 176] on img at bounding box center [88, 161] width 58 height 80
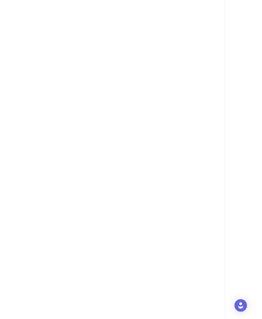
scroll to position [103, 0]
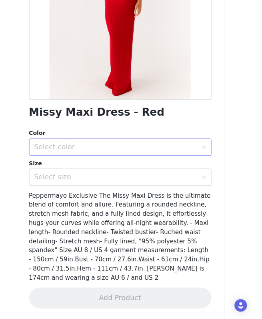
click at [110, 158] on div "Select color" at bounding box center [127, 161] width 150 height 8
click at [107, 178] on li "Red" at bounding box center [131, 178] width 168 height 13
click at [106, 188] on div "Select size" at bounding box center [127, 188] width 150 height 8
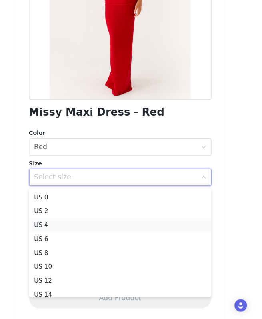
click at [106, 231] on li "US 4" at bounding box center [131, 232] width 168 height 13
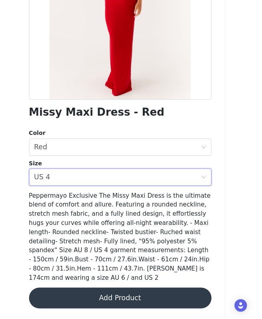
click at [141, 300] on button "Add Product" at bounding box center [131, 299] width 168 height 19
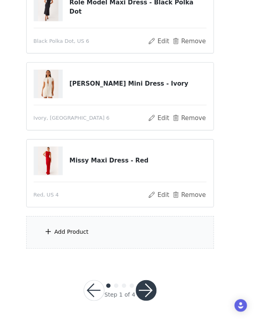
scroll to position [242, 0]
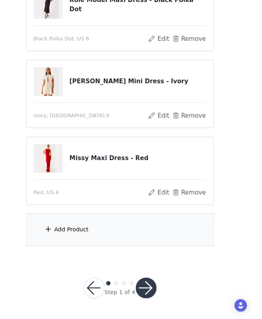
click at [135, 235] on div "Add Product" at bounding box center [131, 237] width 173 height 30
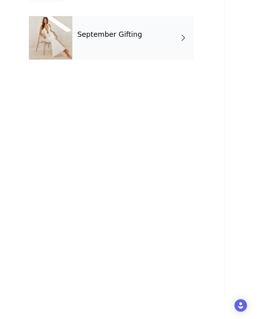
click at [171, 60] on div "September Gifting" at bounding box center [142, 60] width 111 height 40
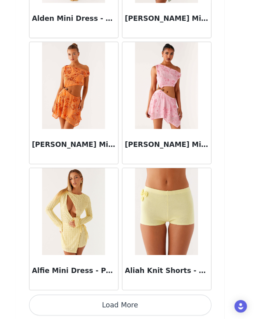
click at [140, 302] on button "Load More" at bounding box center [131, 305] width 168 height 19
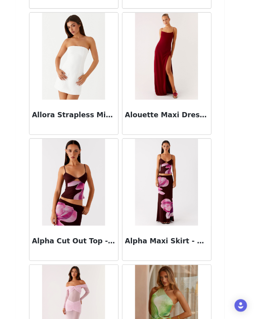
scroll to position [2065, 0]
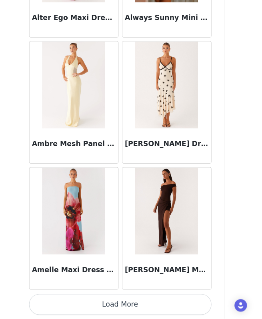
click at [145, 304] on button "Load More" at bounding box center [131, 305] width 168 height 19
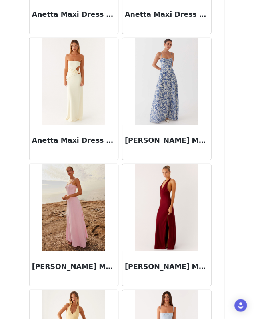
scroll to position [3225, 0]
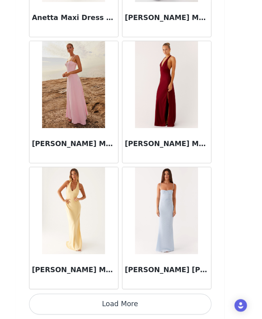
click at [141, 303] on button "Load More" at bounding box center [131, 305] width 168 height 19
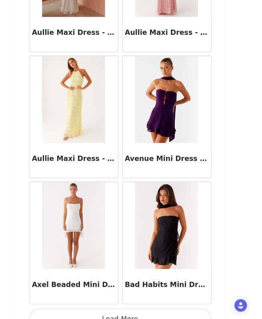
scroll to position [4385, 0]
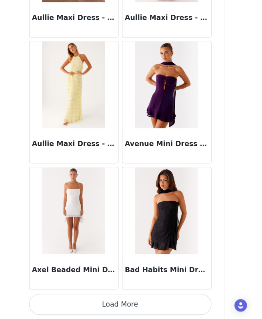
click at [135, 306] on button "Load More" at bounding box center [131, 305] width 168 height 19
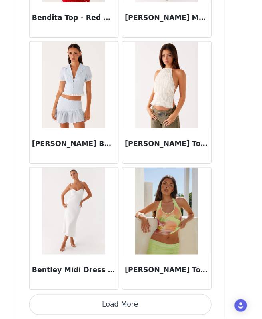
scroll to position [173, 0]
click at [135, 304] on button "Load More" at bounding box center [131, 305] width 168 height 19
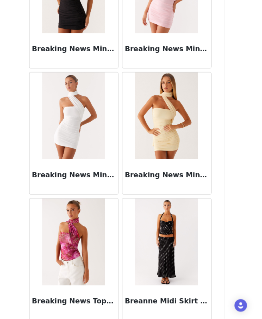
scroll to position [6704, 0]
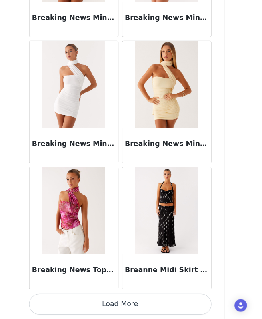
click at [138, 305] on button "Load More" at bounding box center [131, 305] width 168 height 19
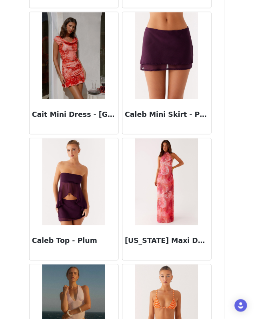
scroll to position [7864, 0]
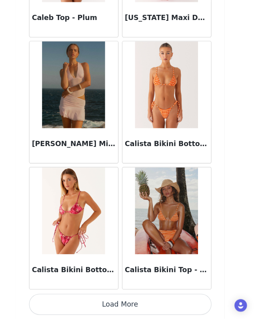
click at [138, 305] on button "Load More" at bounding box center [131, 305] width 168 height 19
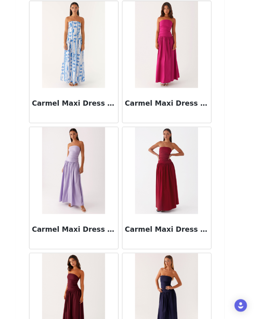
scroll to position [9024, 0]
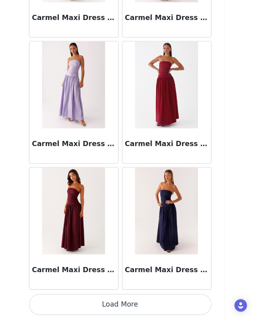
click at [137, 305] on button "Load More" at bounding box center [131, 305] width 168 height 19
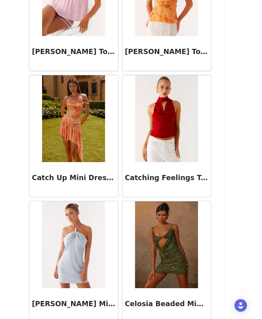
scroll to position [10184, 0]
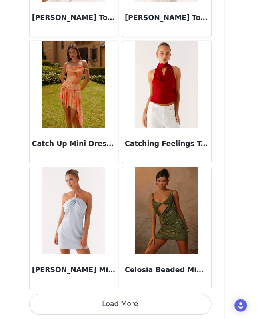
click at [135, 309] on button "Load More" at bounding box center [131, 305] width 168 height 19
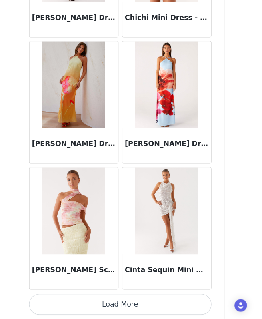
scroll to position [193, 0]
click at [157, 306] on button "Load More" at bounding box center [131, 305] width 168 height 19
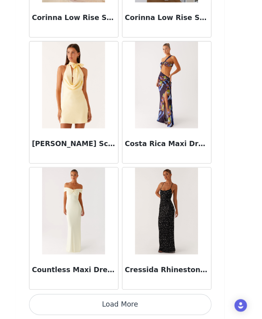
scroll to position [200, 0]
click at [133, 308] on button "Load More" at bounding box center [131, 305] width 168 height 19
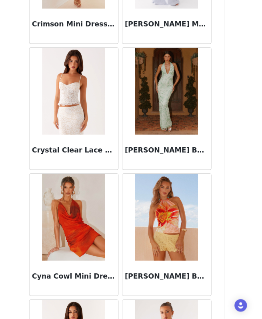
scroll to position [12850, 0]
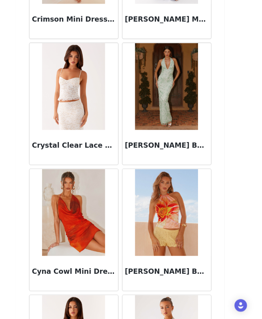
click at [97, 139] on img at bounding box center [88, 105] width 58 height 80
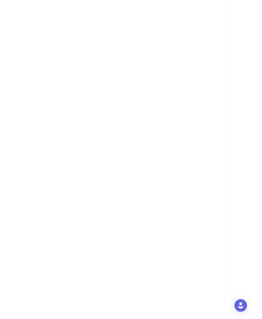
scroll to position [0, 0]
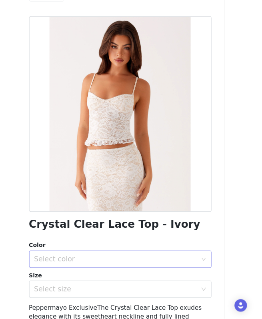
click at [95, 267] on div "Select color" at bounding box center [127, 264] width 150 height 8
click at [95, 283] on li "Ivory" at bounding box center [131, 281] width 168 height 13
click at [95, 295] on div "Select size" at bounding box center [127, 291] width 150 height 8
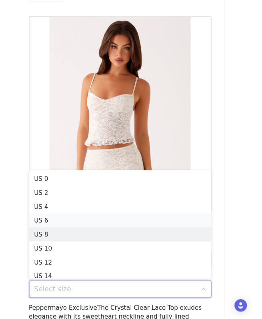
scroll to position [4, 0]
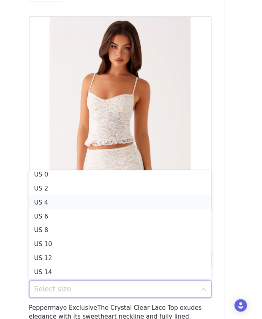
click at [96, 208] on li "US 4" at bounding box center [131, 211] width 168 height 13
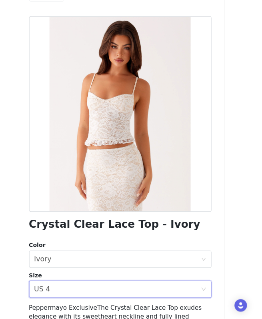
scroll to position [103, 0]
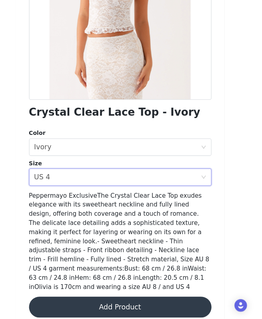
click at [110, 301] on button "Add Product" at bounding box center [131, 307] width 168 height 19
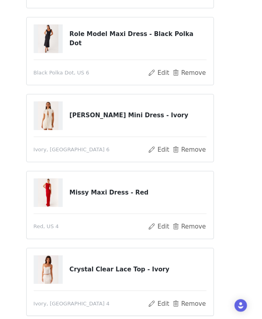
scroll to position [262, 0]
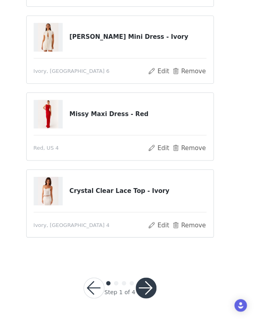
click at [160, 291] on button "button" at bounding box center [155, 290] width 19 height 19
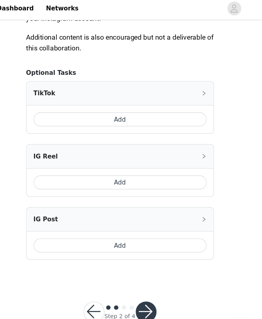
scroll to position [454, 0]
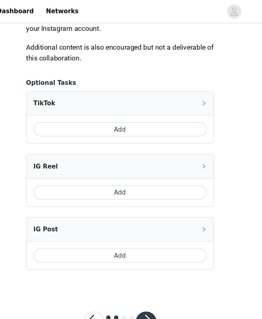
click at [178, 118] on button "Add" at bounding box center [131, 119] width 159 height 13
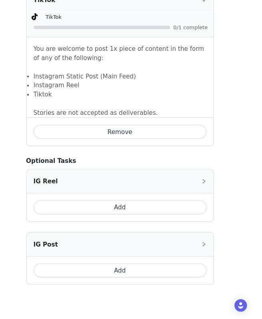
scroll to position [569, 0]
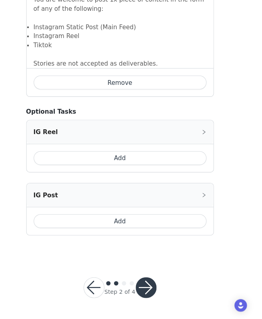
click at [156, 291] on button "button" at bounding box center [155, 289] width 19 height 19
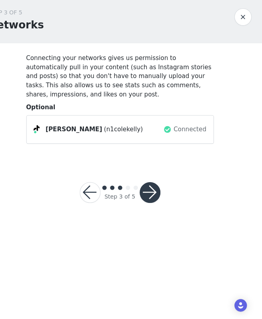
click at [158, 202] on button "button" at bounding box center [158, 202] width 19 height 19
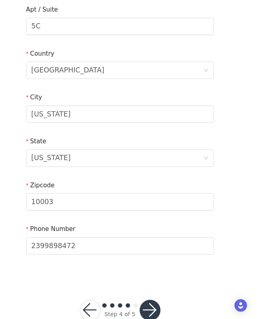
scroll to position [226, 0]
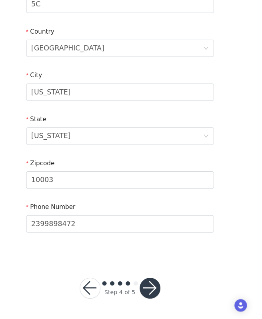
click at [158, 292] on button "button" at bounding box center [158, 290] width 19 height 19
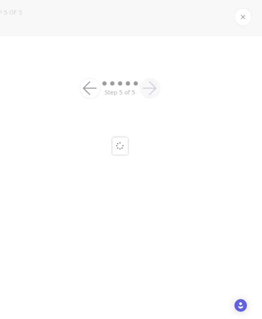
scroll to position [51, 0]
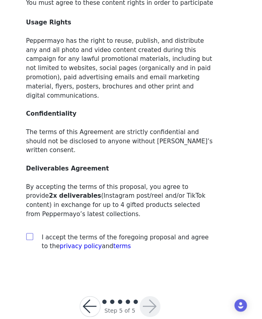
click at [50, 240] on input "checkbox" at bounding box center [48, 243] width 6 height 6
checkbox input "true"
click at [156, 298] on button "button" at bounding box center [158, 307] width 19 height 19
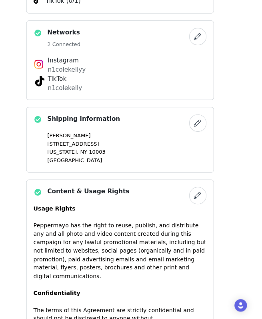
scroll to position [737, 0]
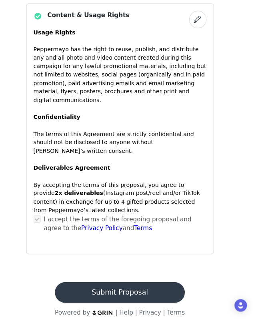
click at [114, 286] on button "Submit Proposal" at bounding box center [131, 294] width 120 height 19
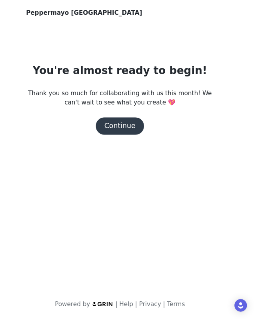
scroll to position [0, 0]
click at [144, 142] on button "Continue" at bounding box center [131, 141] width 45 height 16
